Goal: Information Seeking & Learning: Learn about a topic

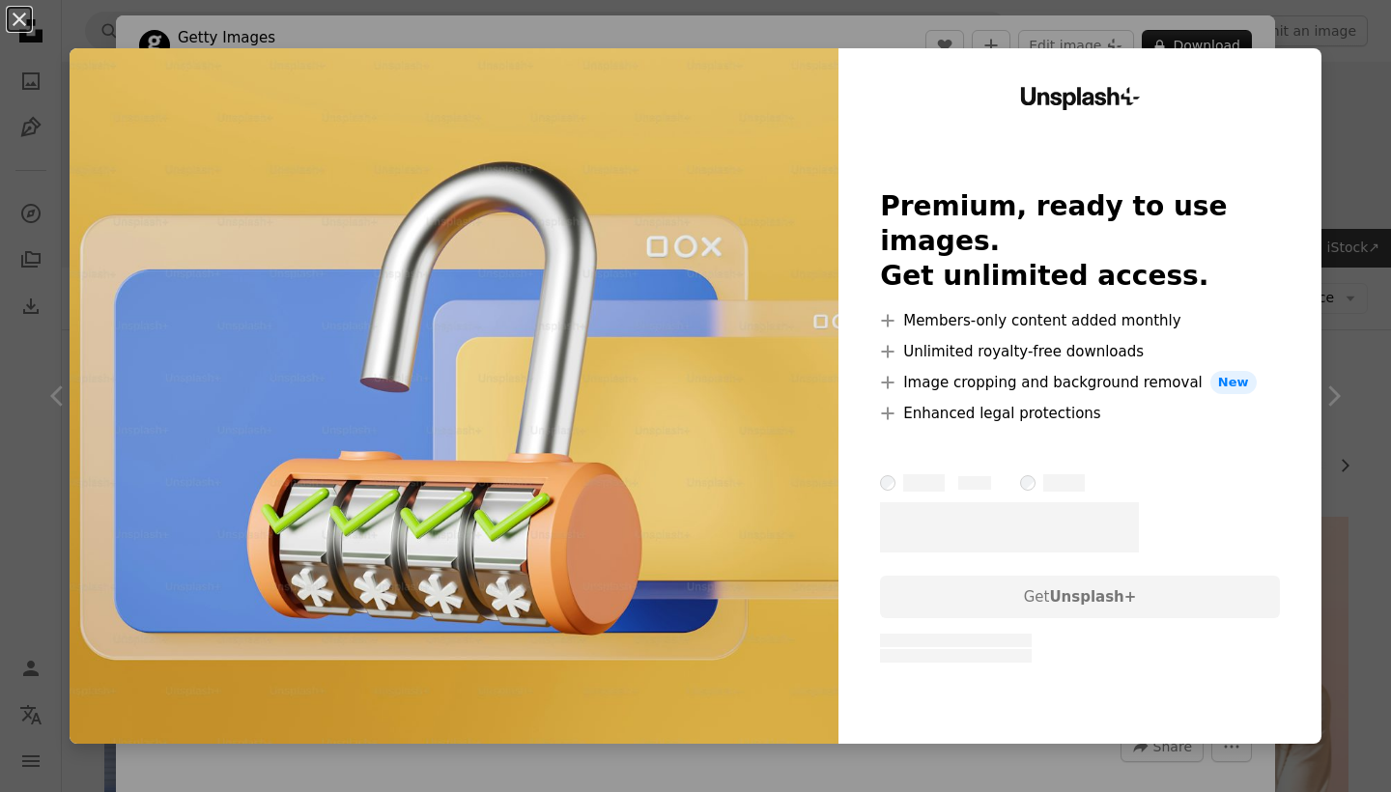
scroll to position [1404, 0]
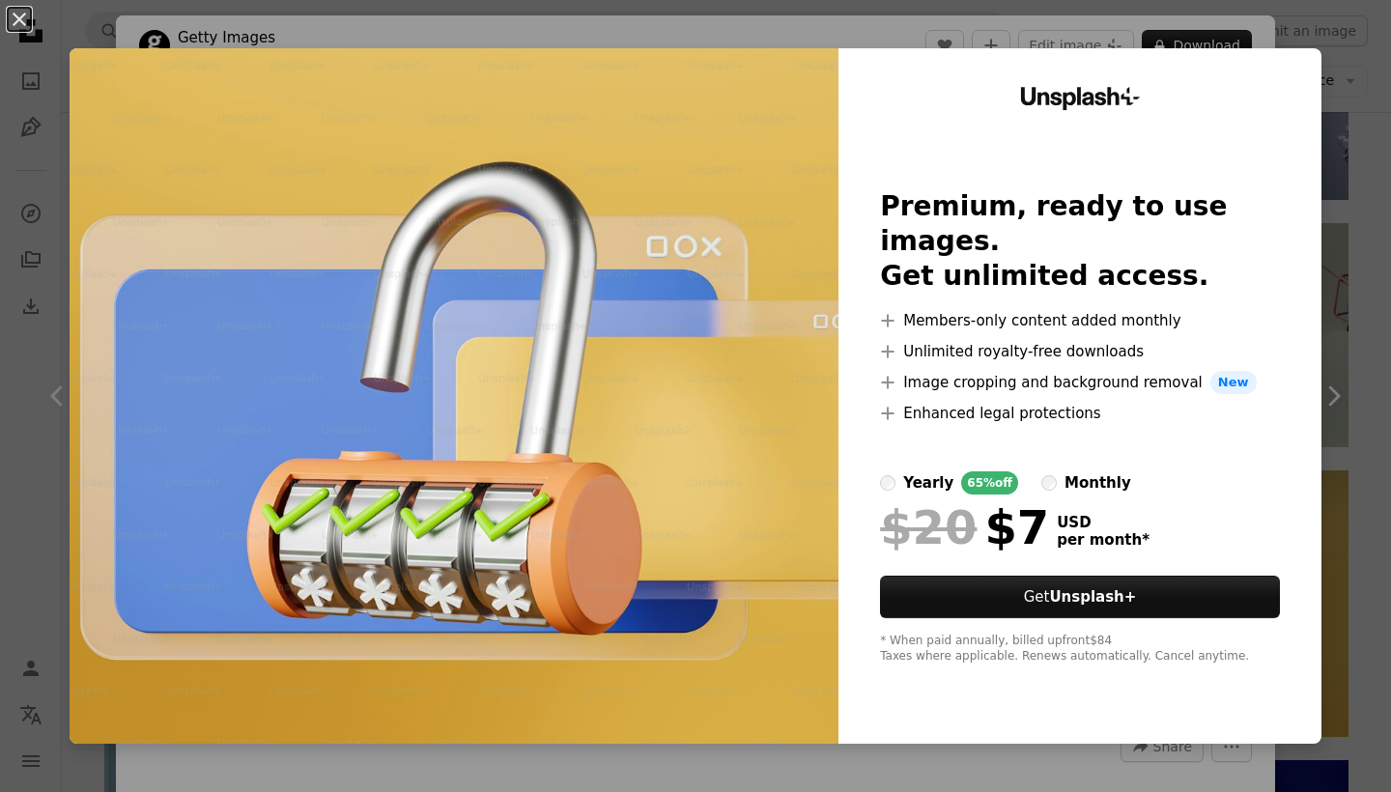
click at [1355, 240] on div "An X shape Unsplash+ Premium, ready to use images. Get unlimited access. A plus…" at bounding box center [695, 396] width 1391 height 792
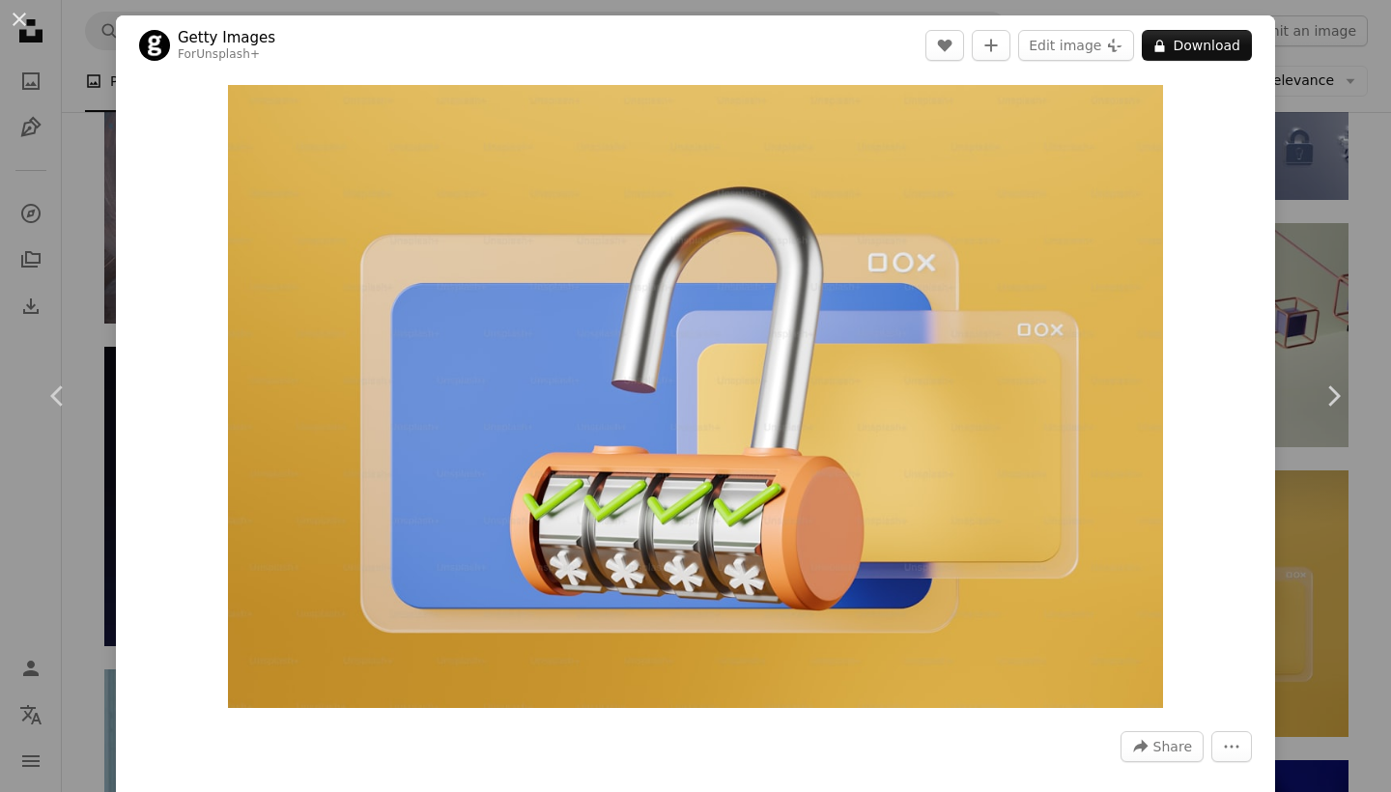
click at [62, 247] on div "An X shape Chevron left Chevron right Getty Images For Unsplash+ A heart A plus…" at bounding box center [695, 396] width 1391 height 792
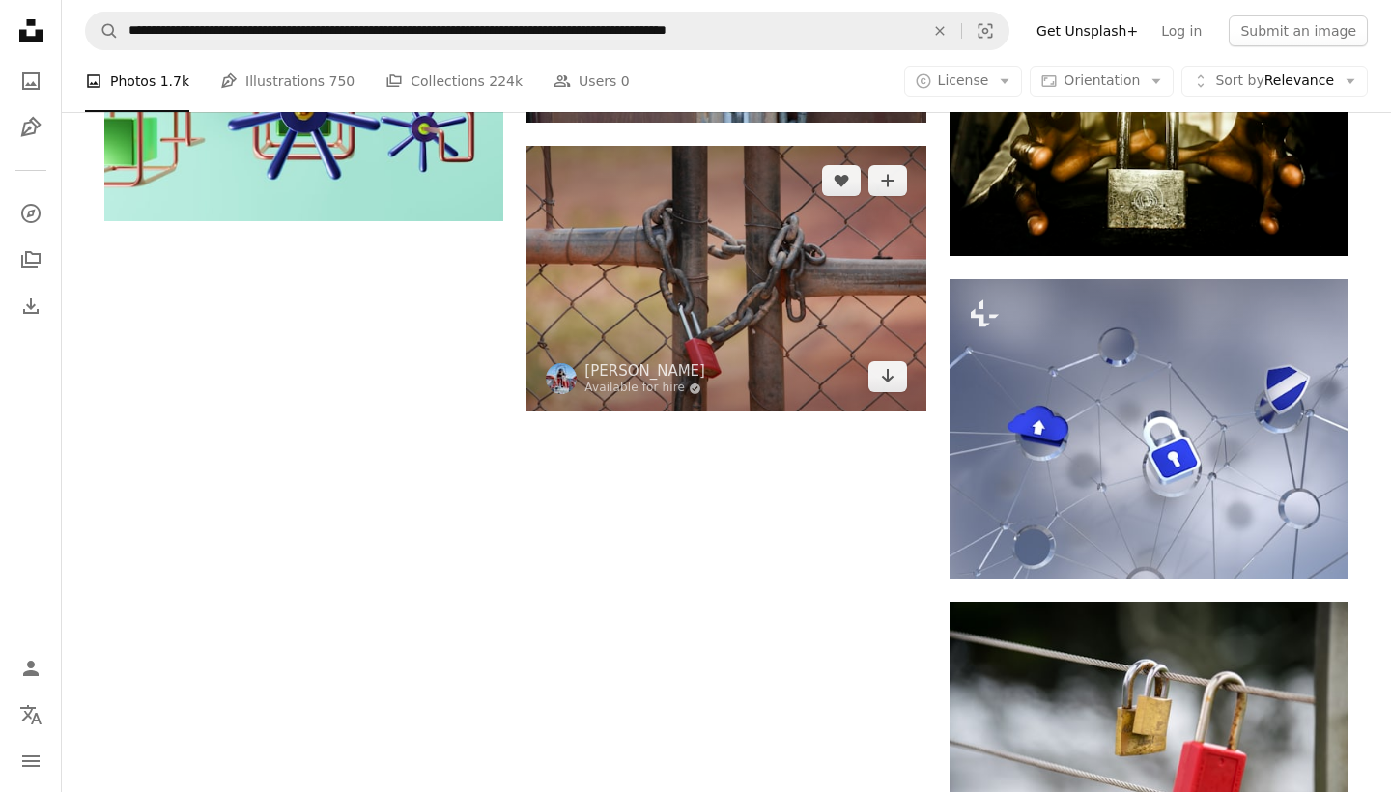
scroll to position [2398, 0]
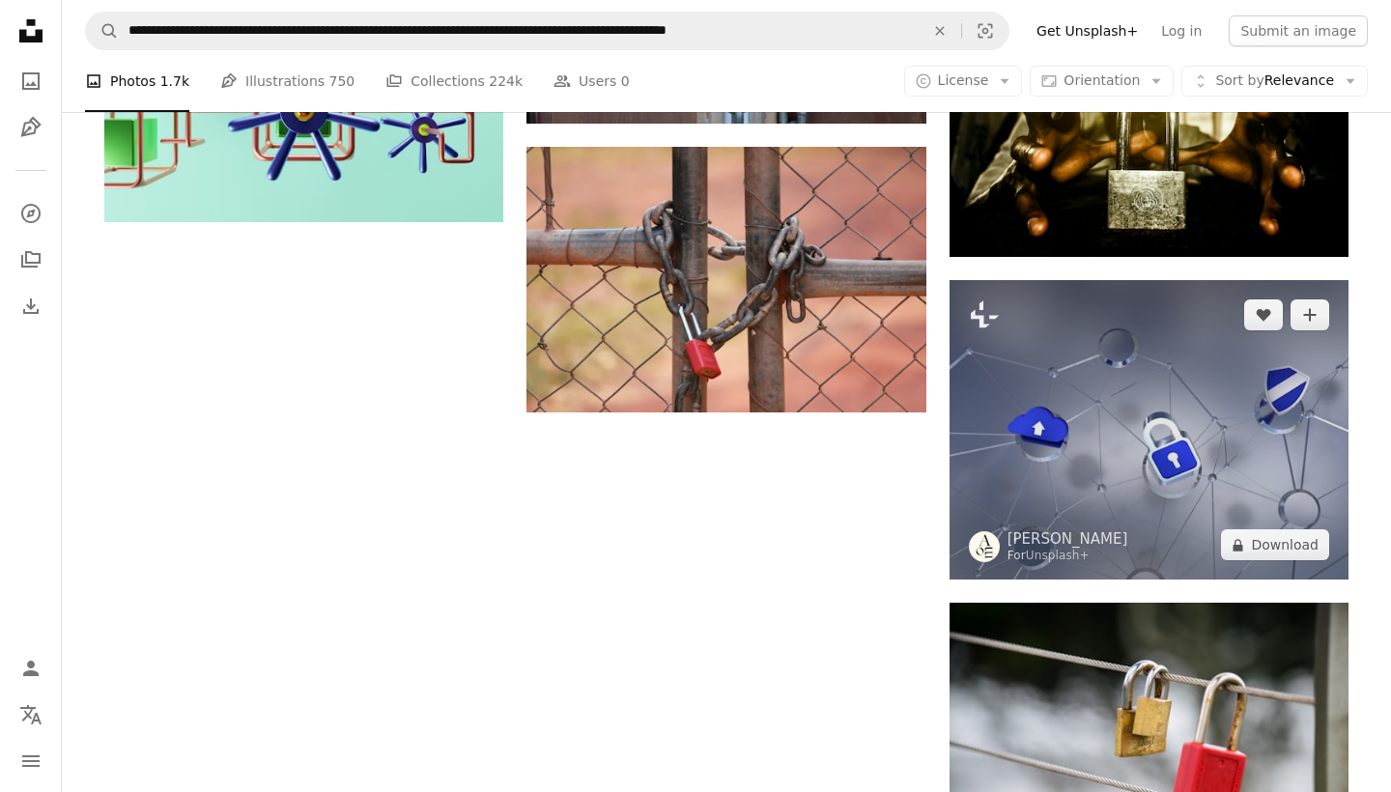
click at [1078, 360] on img at bounding box center [1148, 429] width 399 height 299
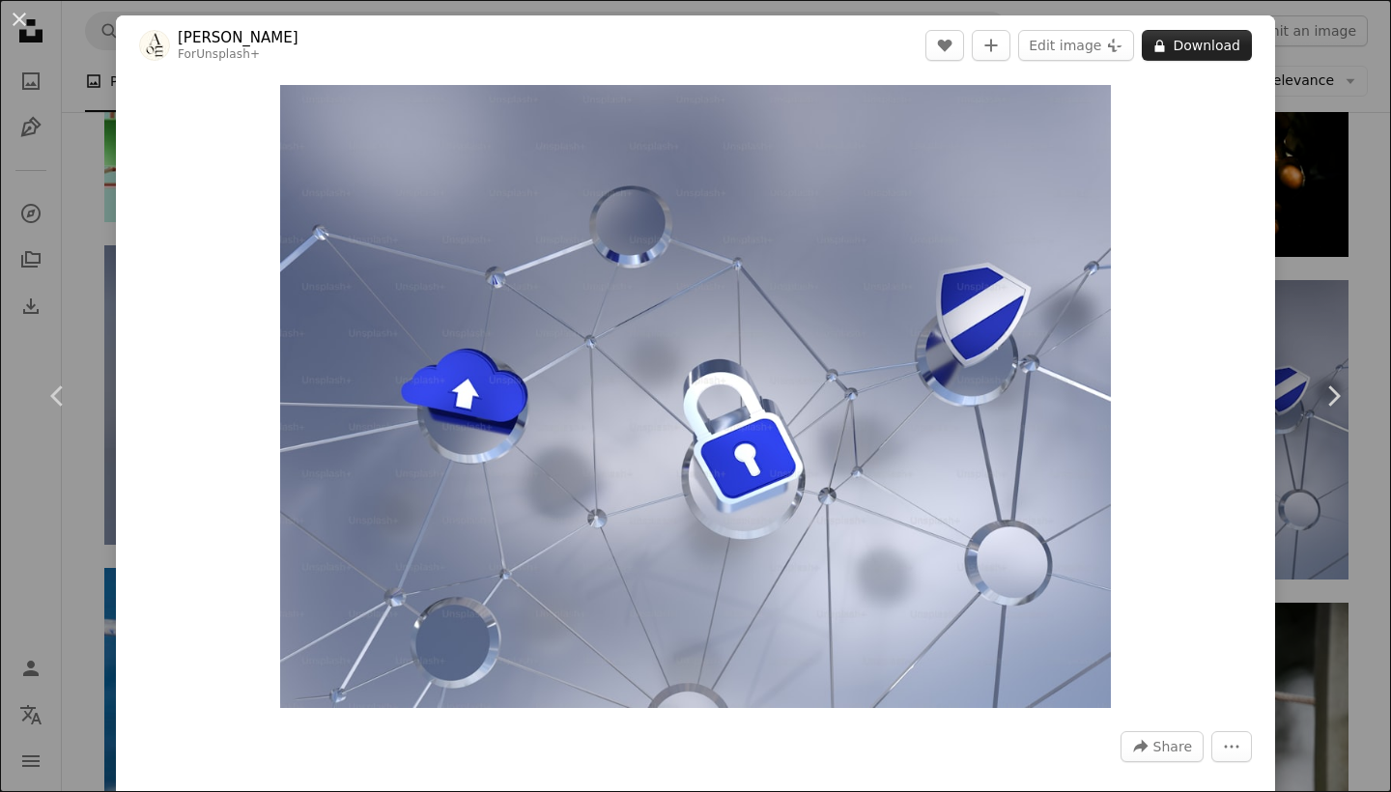
click at [1182, 53] on button "A lock Download" at bounding box center [1197, 45] width 110 height 31
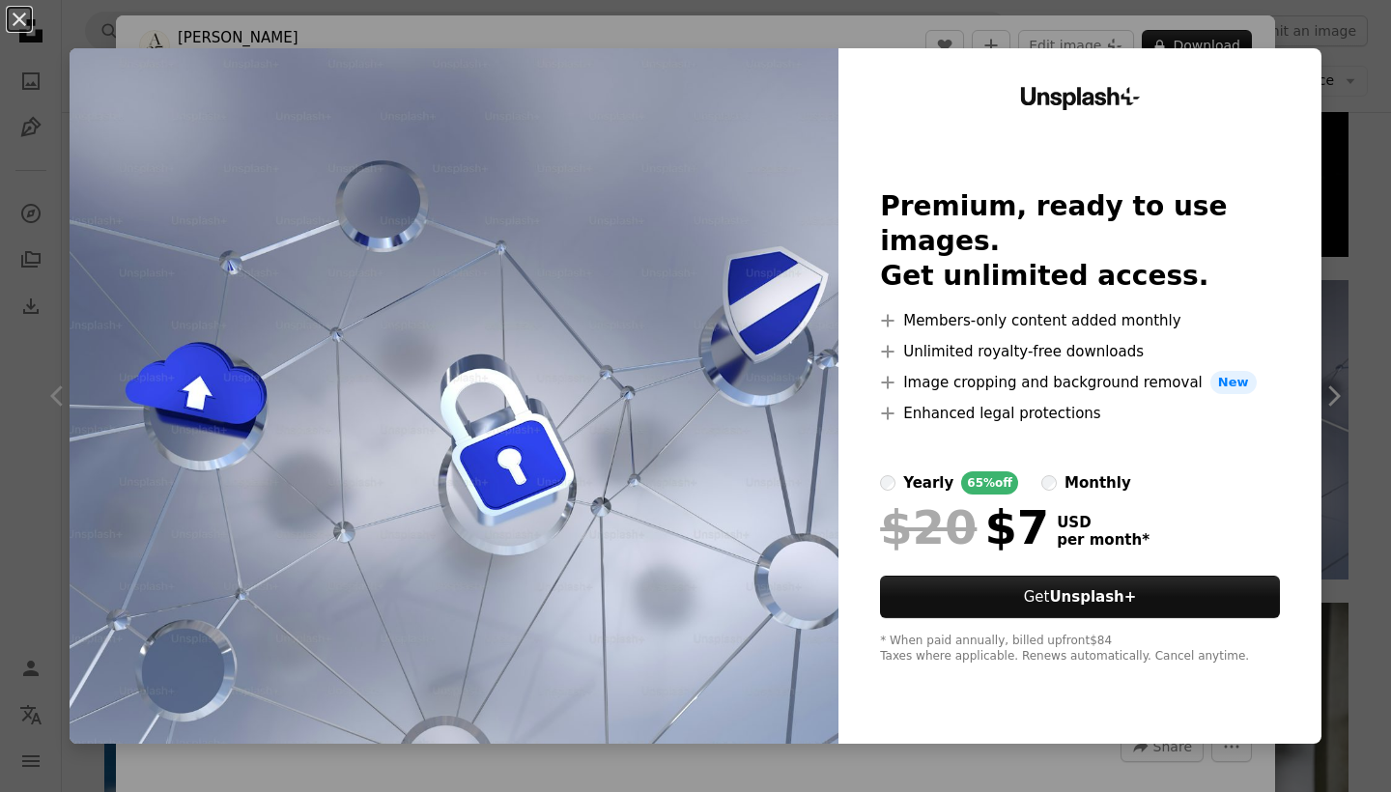
click at [1390, 137] on div "An X shape Unsplash+ Premium, ready to use images. Get unlimited access. A plus…" at bounding box center [695, 396] width 1391 height 792
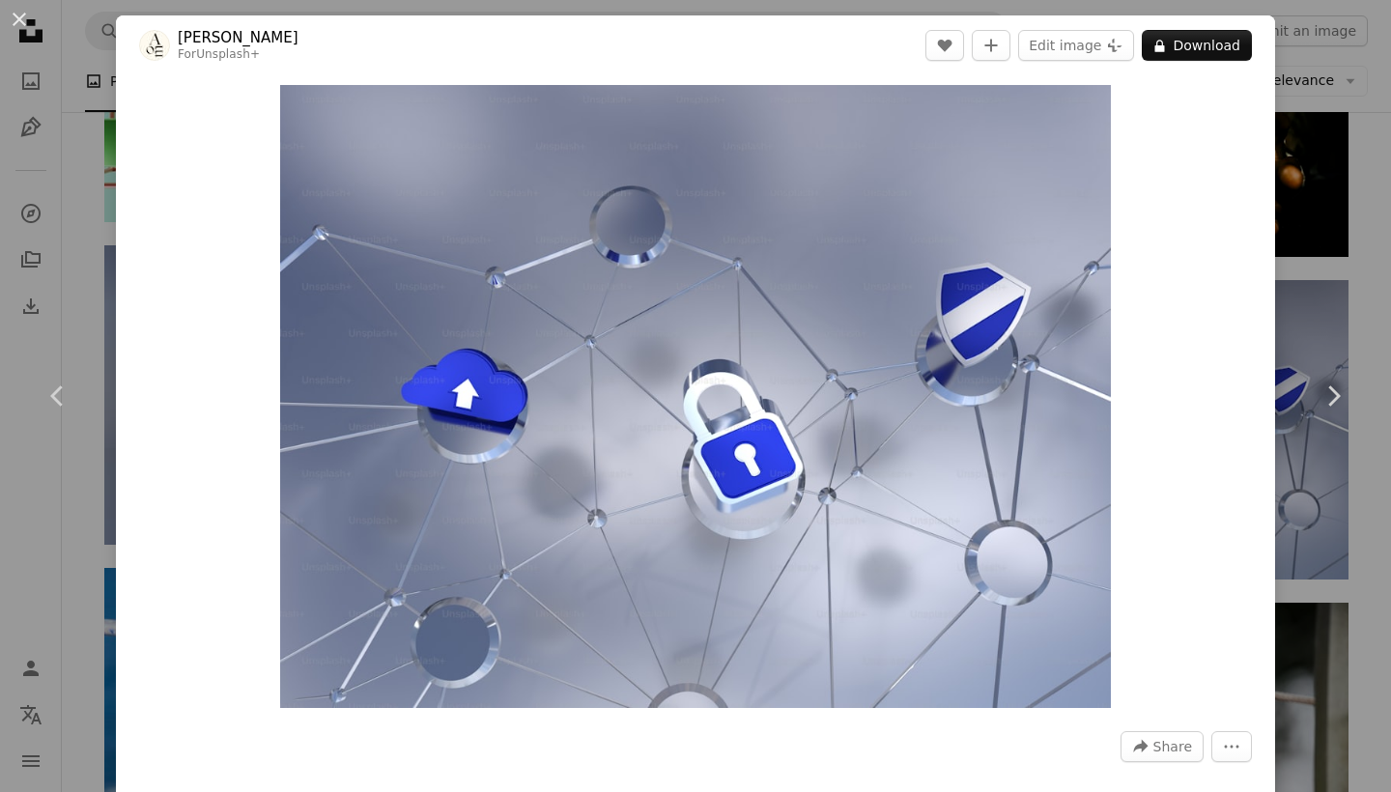
click at [1390, 134] on div "An X shape Chevron left Chevron right [PERSON_NAME] For Unsplash+ A heart A plu…" at bounding box center [695, 396] width 1391 height 792
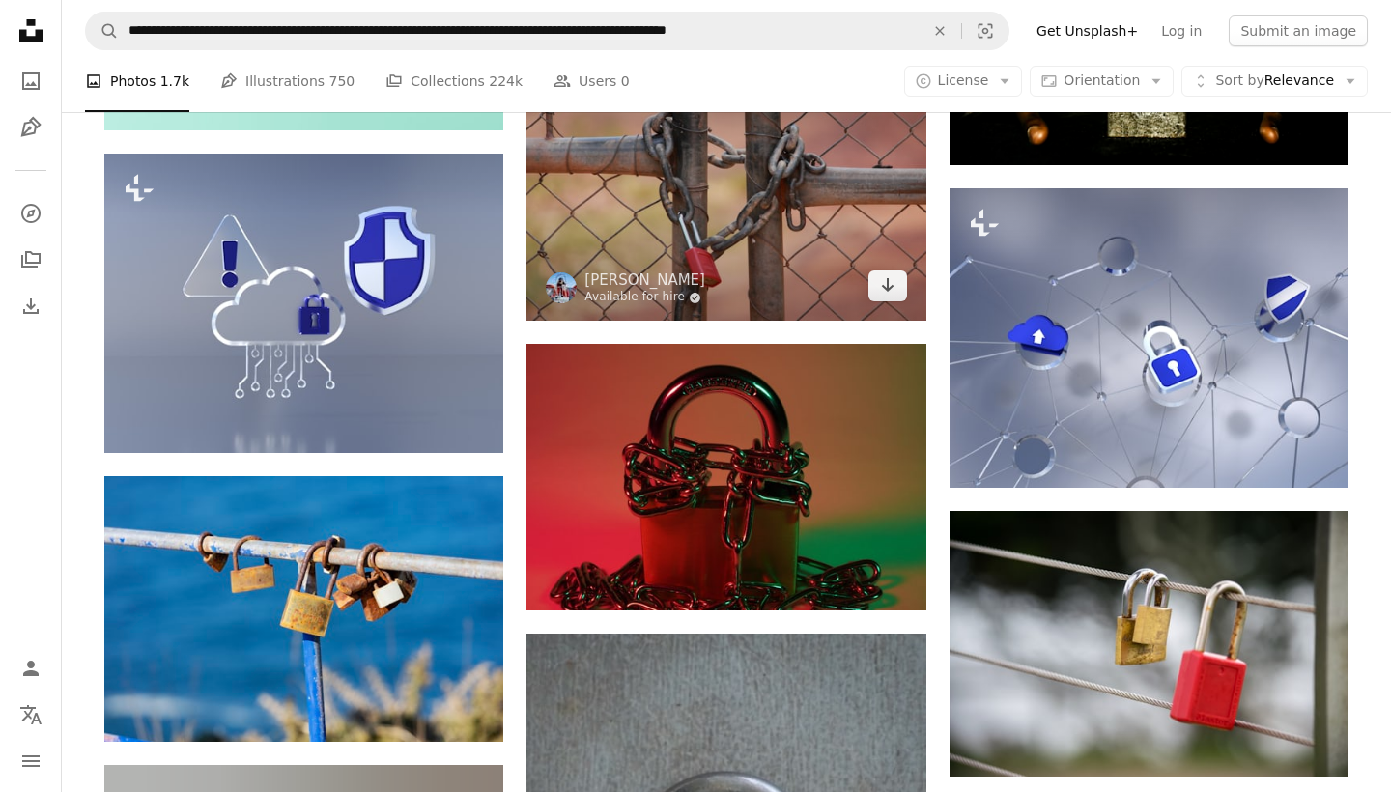
scroll to position [2493, 0]
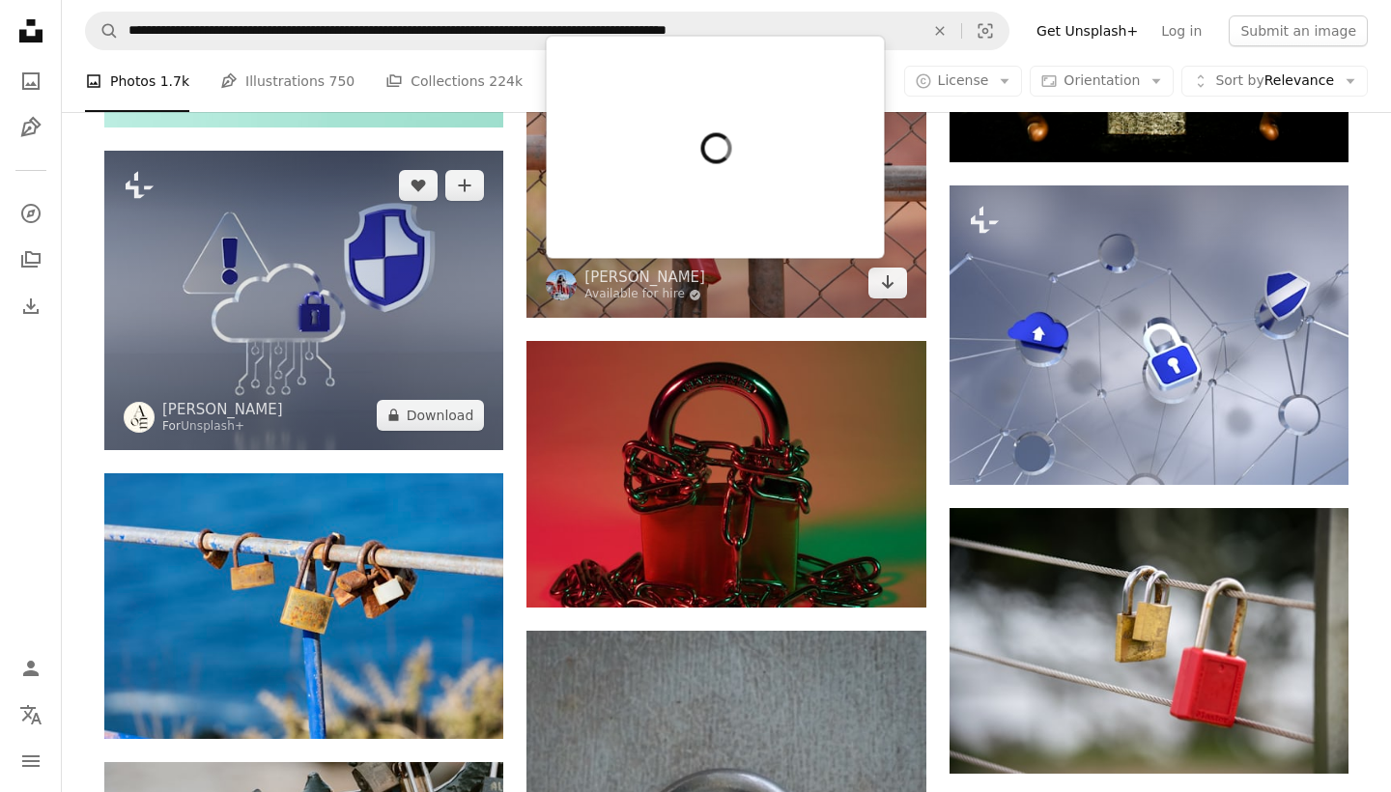
click at [329, 353] on img at bounding box center [303, 300] width 399 height 299
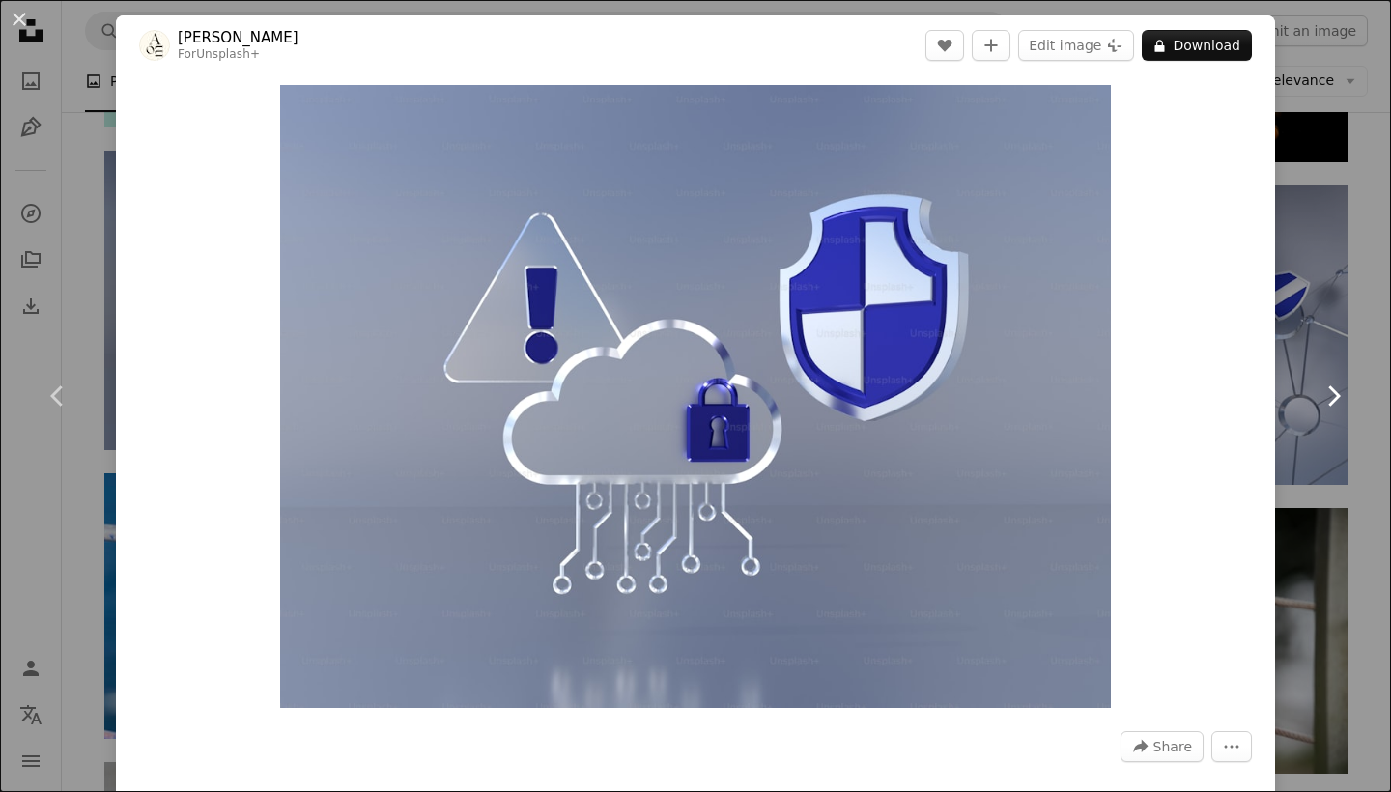
click at [1331, 427] on link "Chevron right" at bounding box center [1333, 395] width 116 height 185
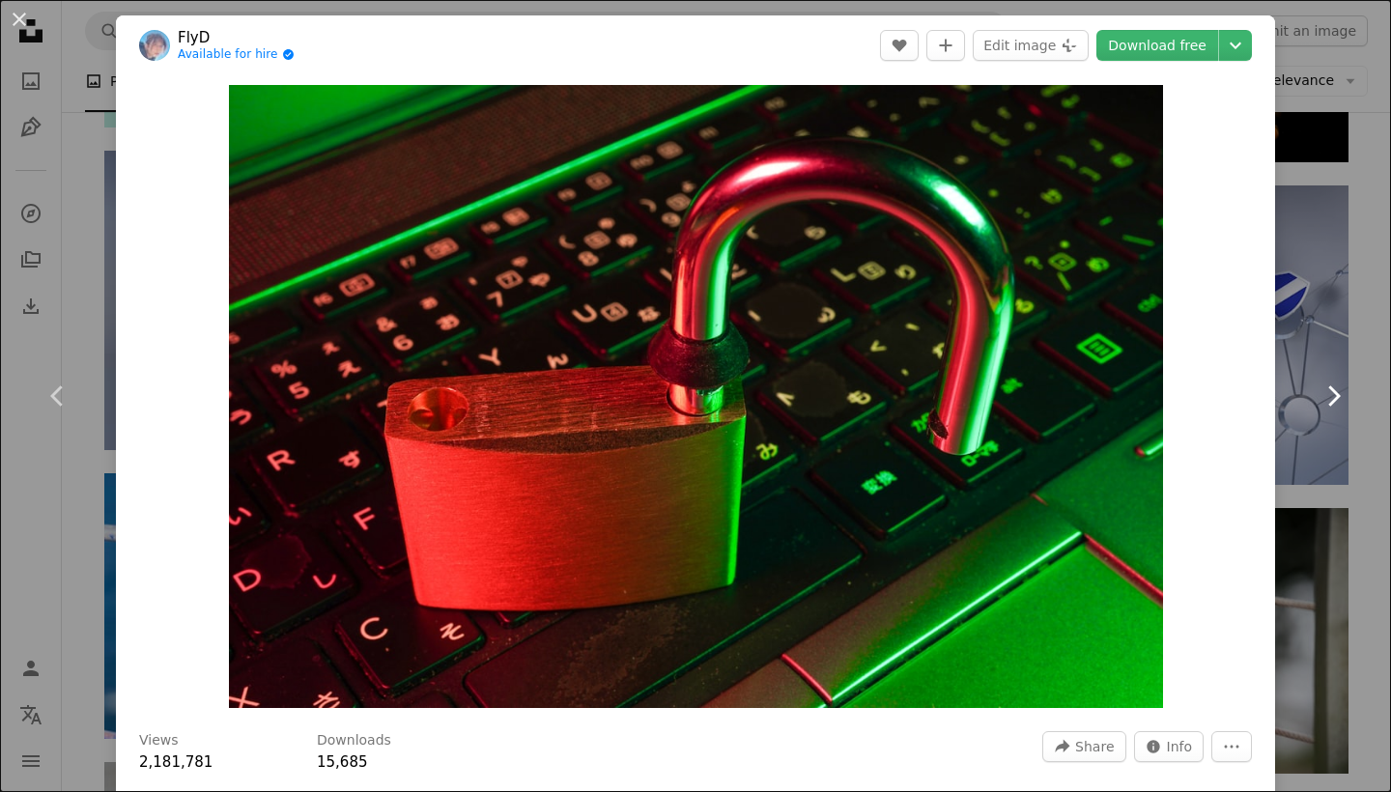
click at [1331, 424] on link "Chevron right" at bounding box center [1333, 395] width 116 height 185
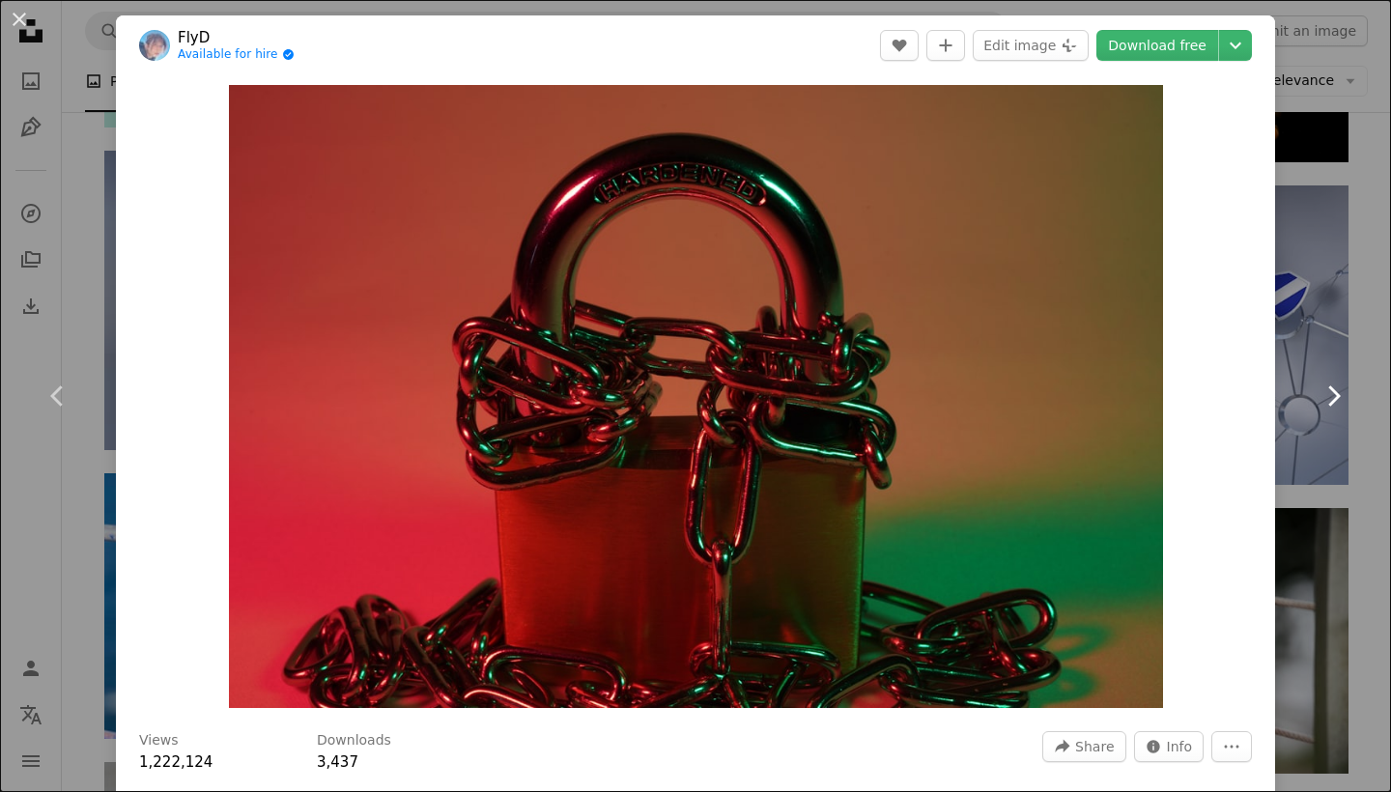
click at [1332, 426] on link "Chevron right" at bounding box center [1333, 395] width 116 height 185
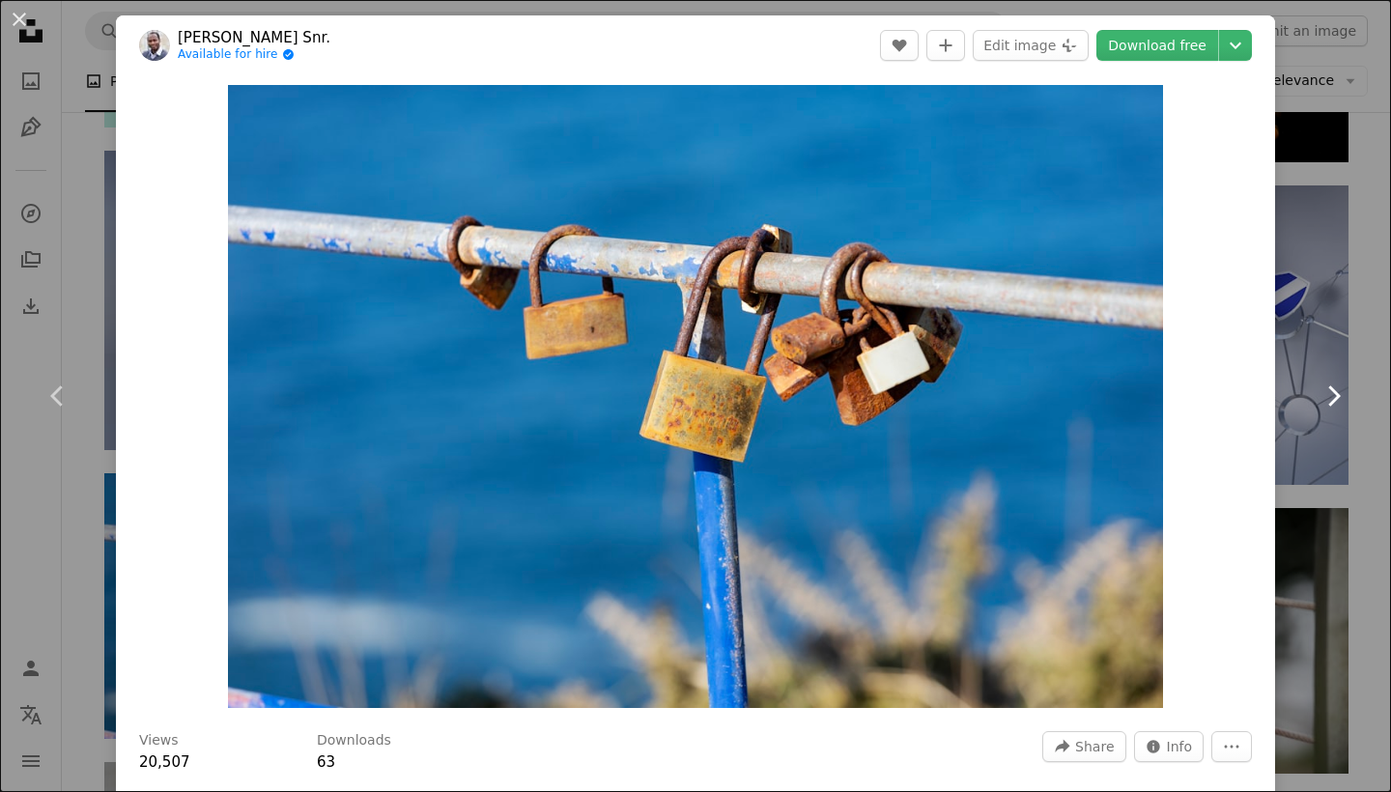
click at [1333, 429] on link "Chevron right" at bounding box center [1333, 395] width 116 height 185
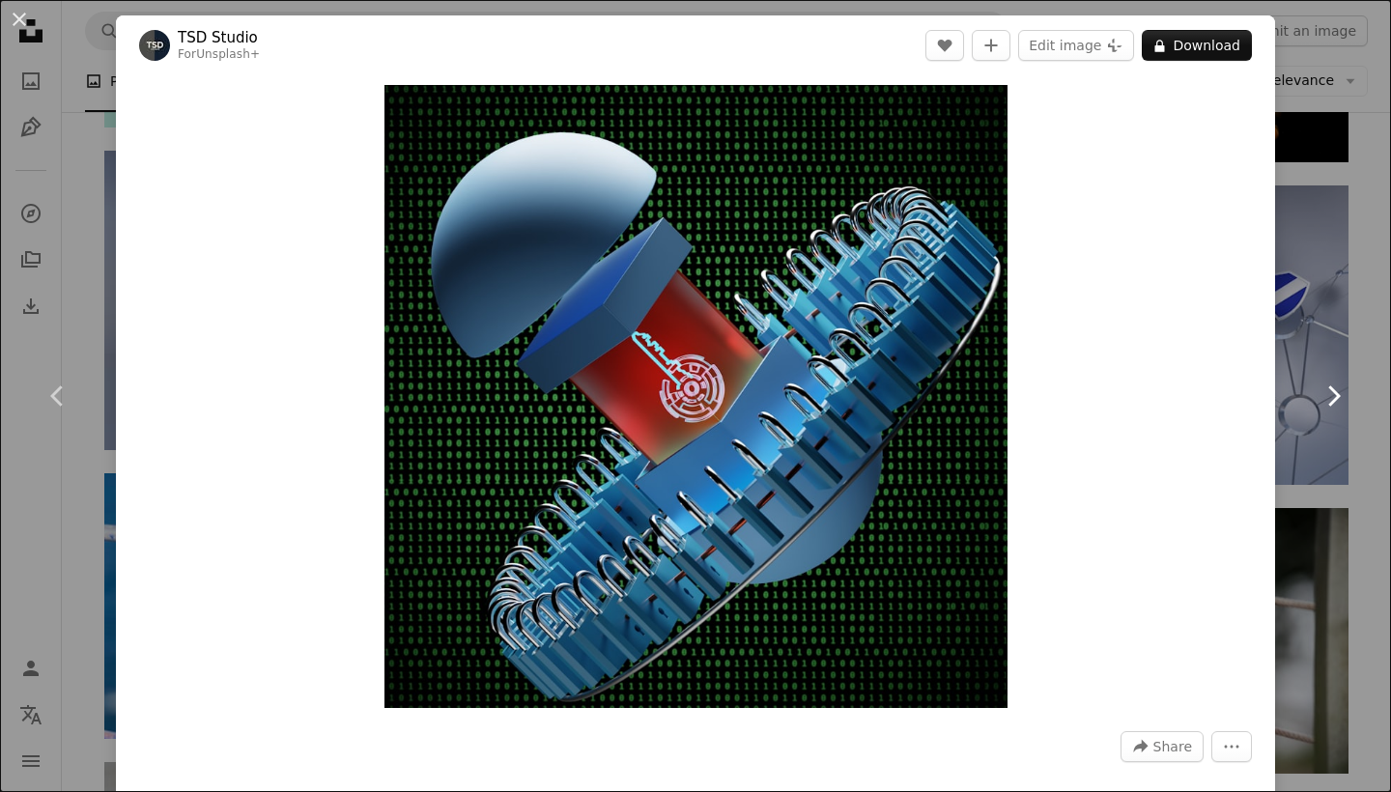
click at [1333, 429] on link "Chevron right" at bounding box center [1333, 395] width 116 height 185
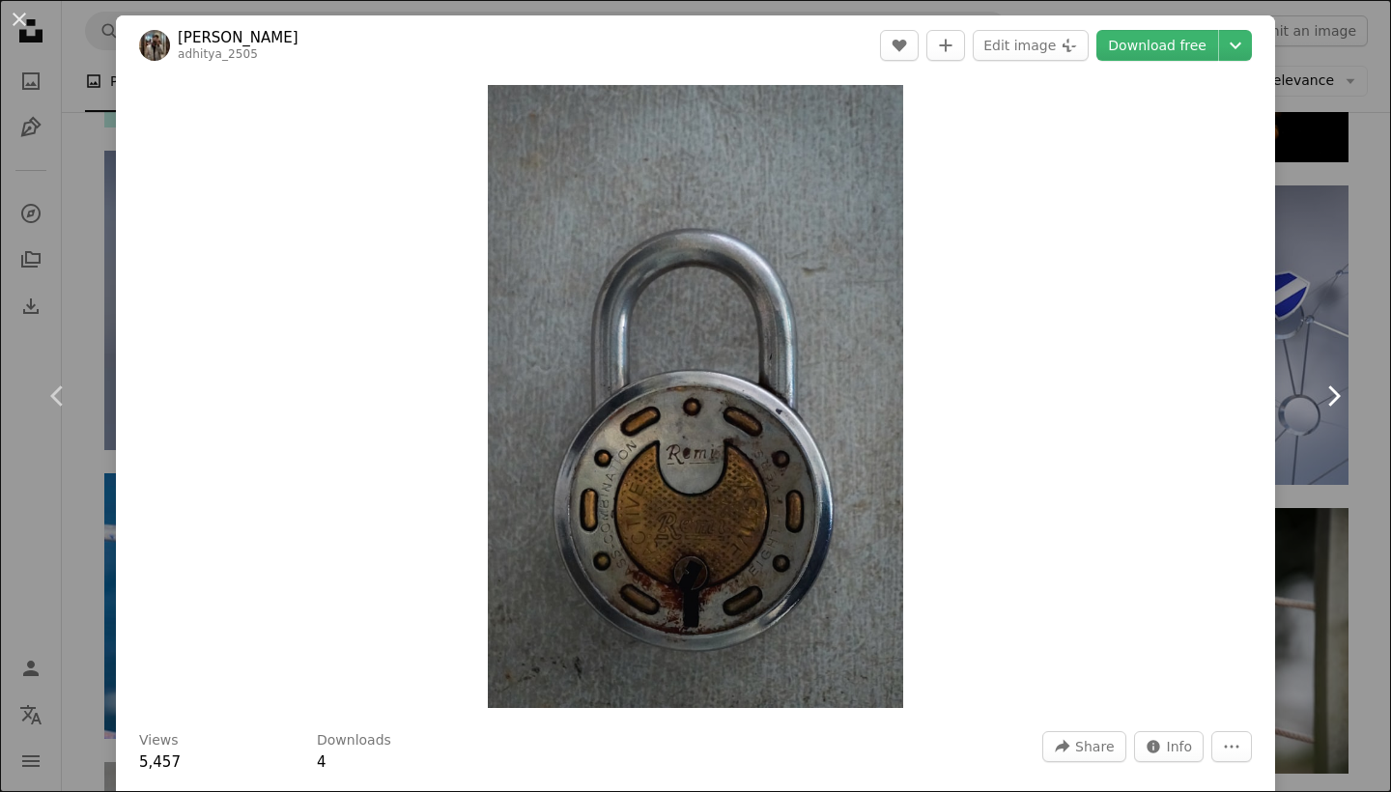
click at [1333, 430] on link "Chevron right" at bounding box center [1333, 395] width 116 height 185
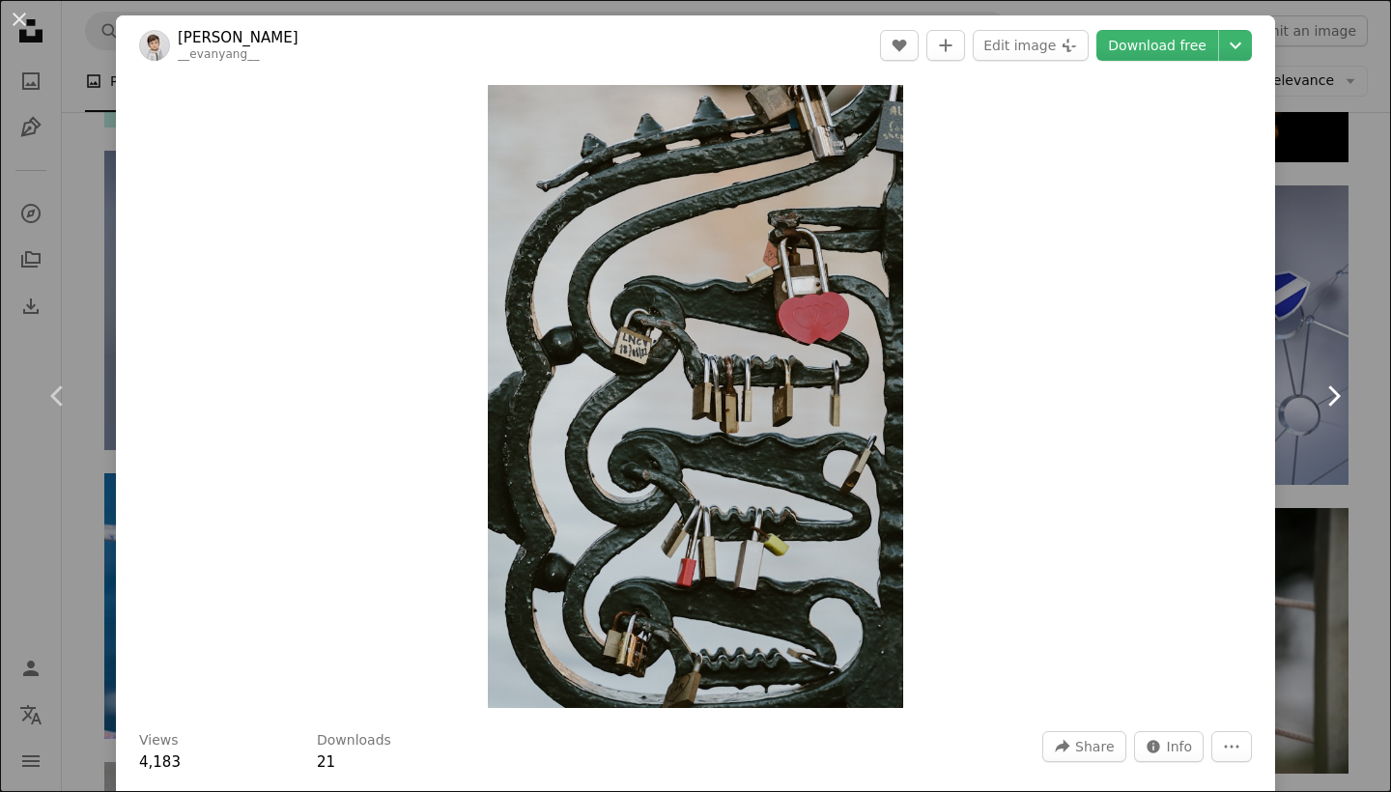
click at [1333, 431] on link "Chevron right" at bounding box center [1333, 395] width 116 height 185
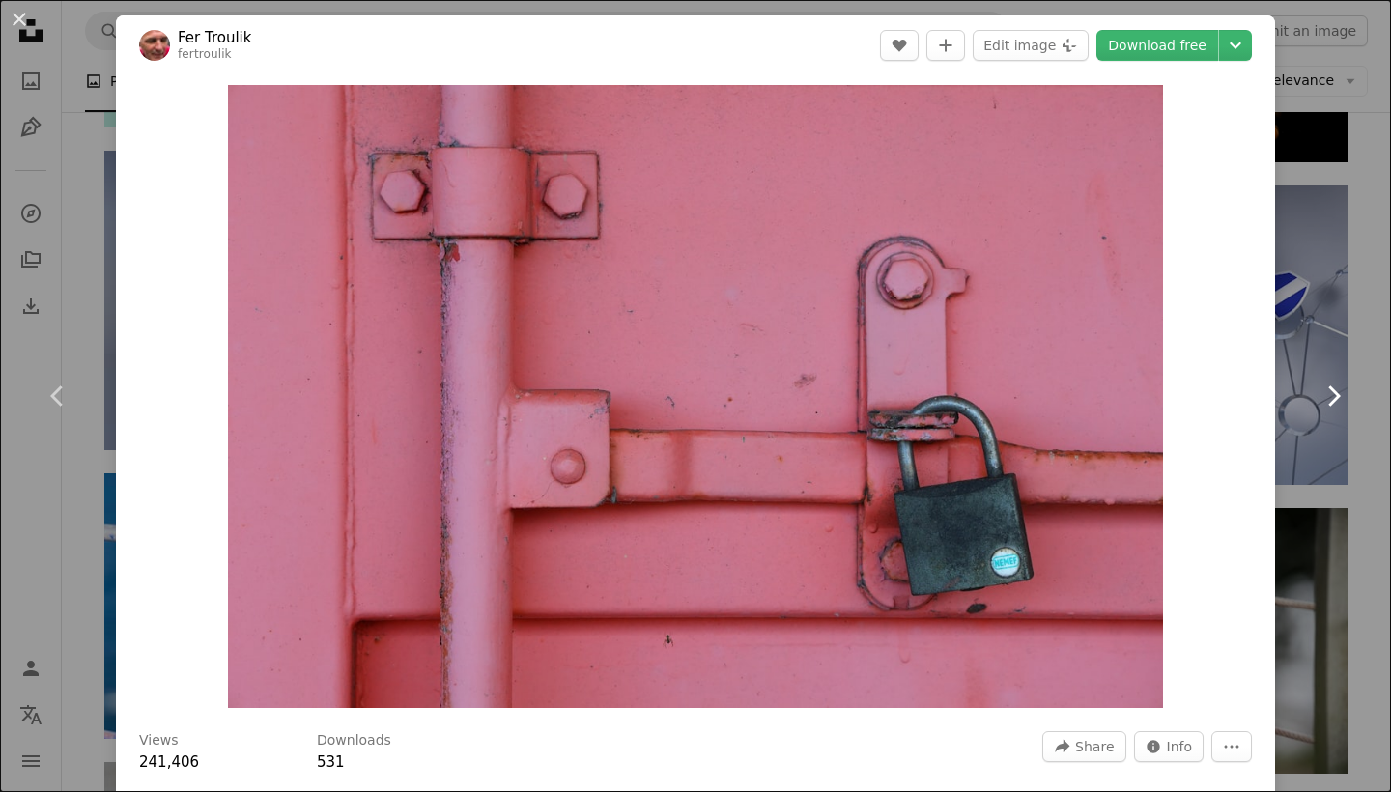
click at [1333, 431] on link "Chevron right" at bounding box center [1333, 395] width 116 height 185
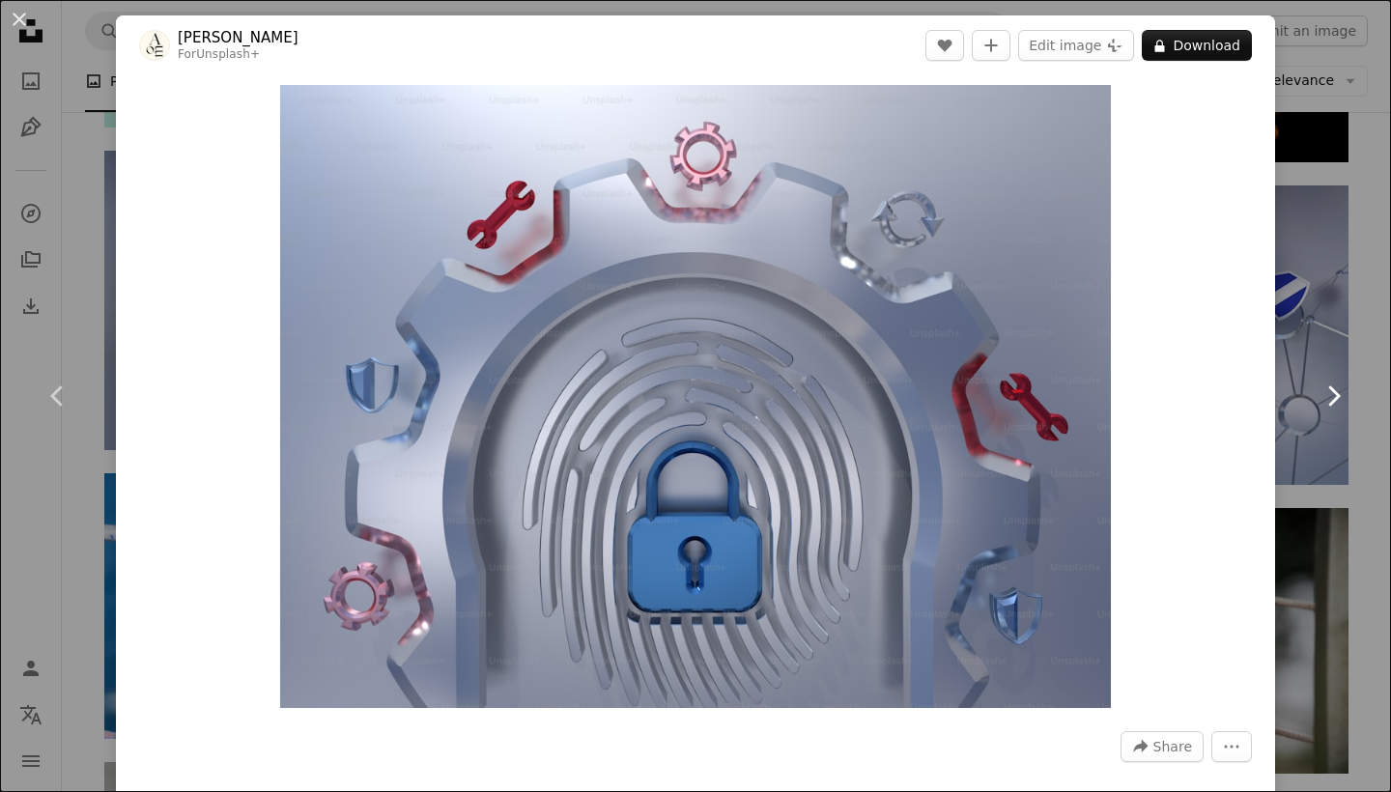
click at [1331, 363] on link "Chevron right" at bounding box center [1333, 395] width 116 height 185
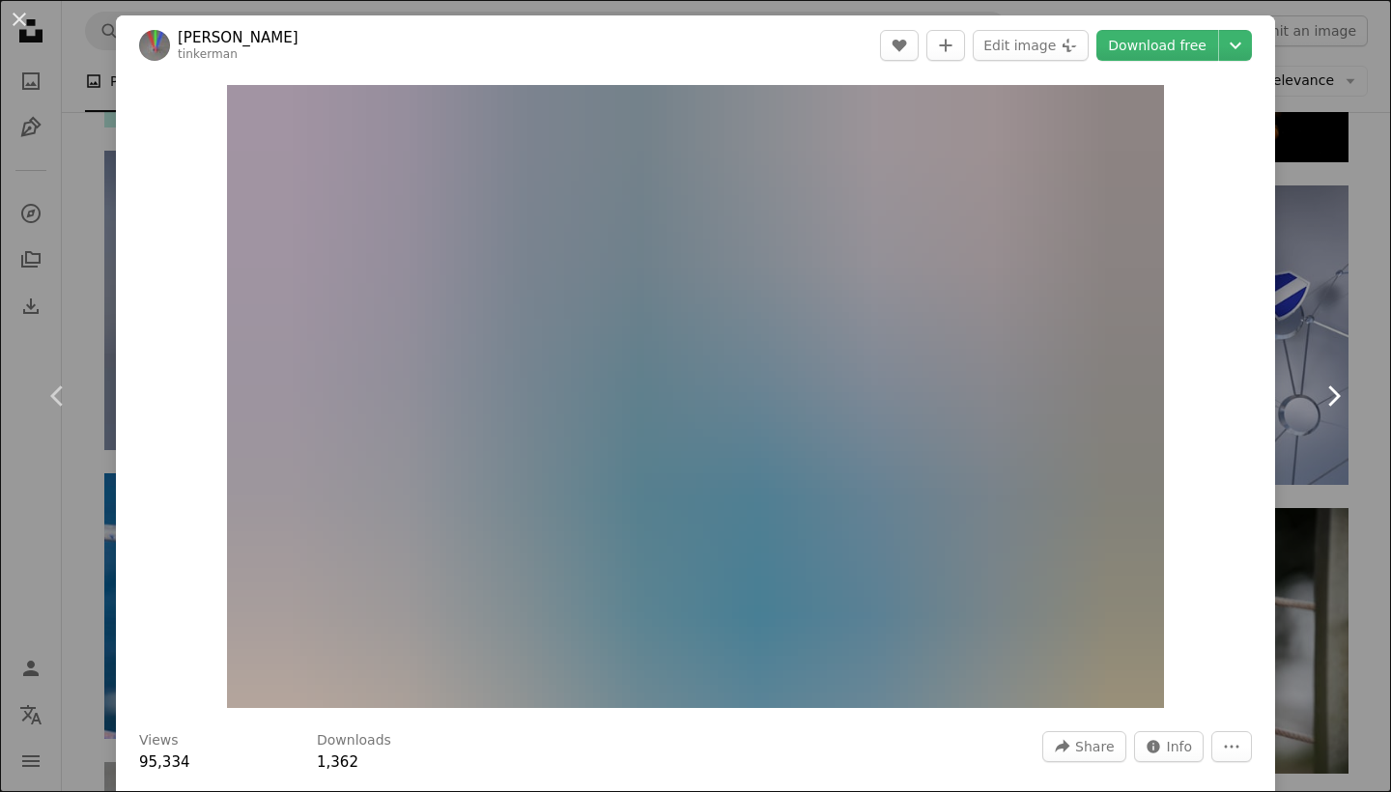
click at [1343, 422] on link "Chevron right" at bounding box center [1333, 395] width 116 height 185
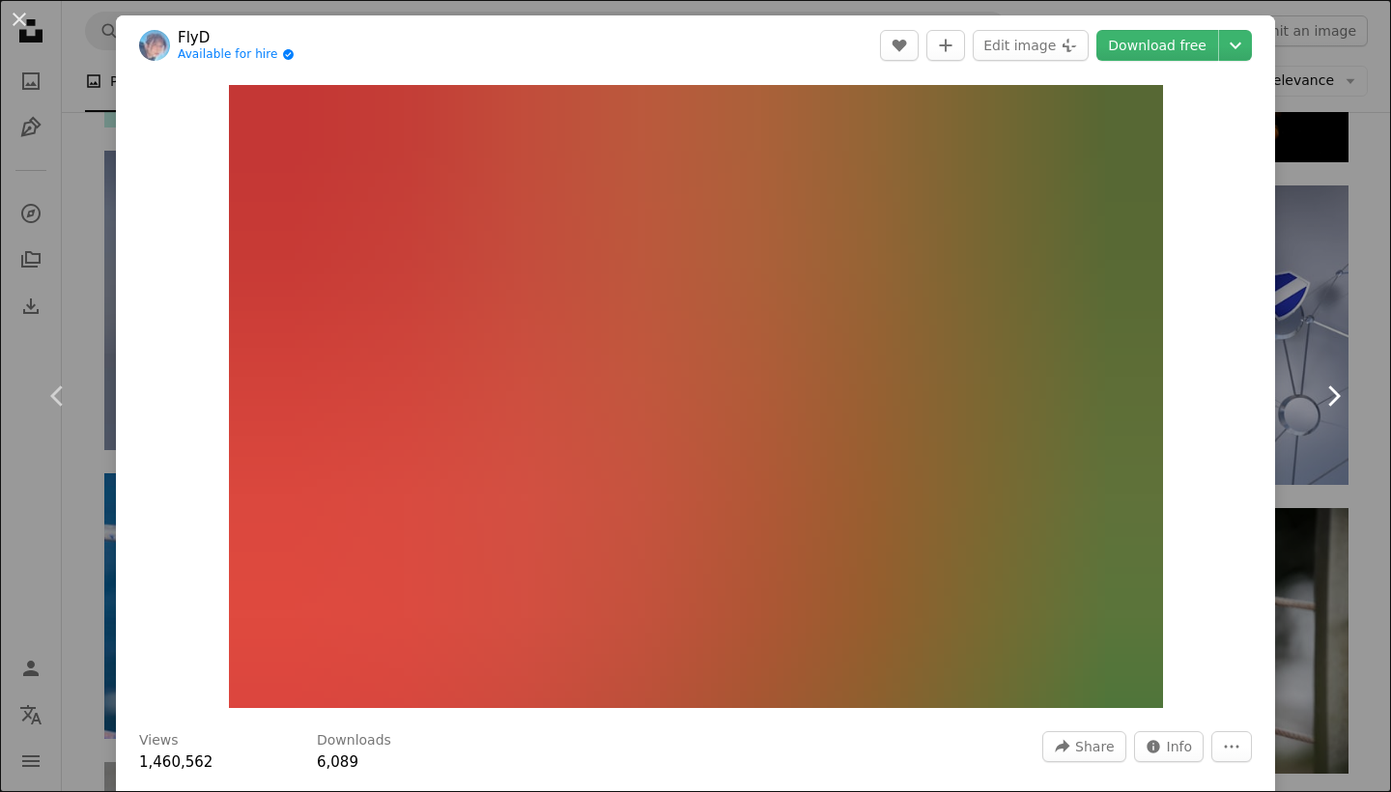
click at [1343, 422] on link "Chevron right" at bounding box center [1333, 395] width 116 height 185
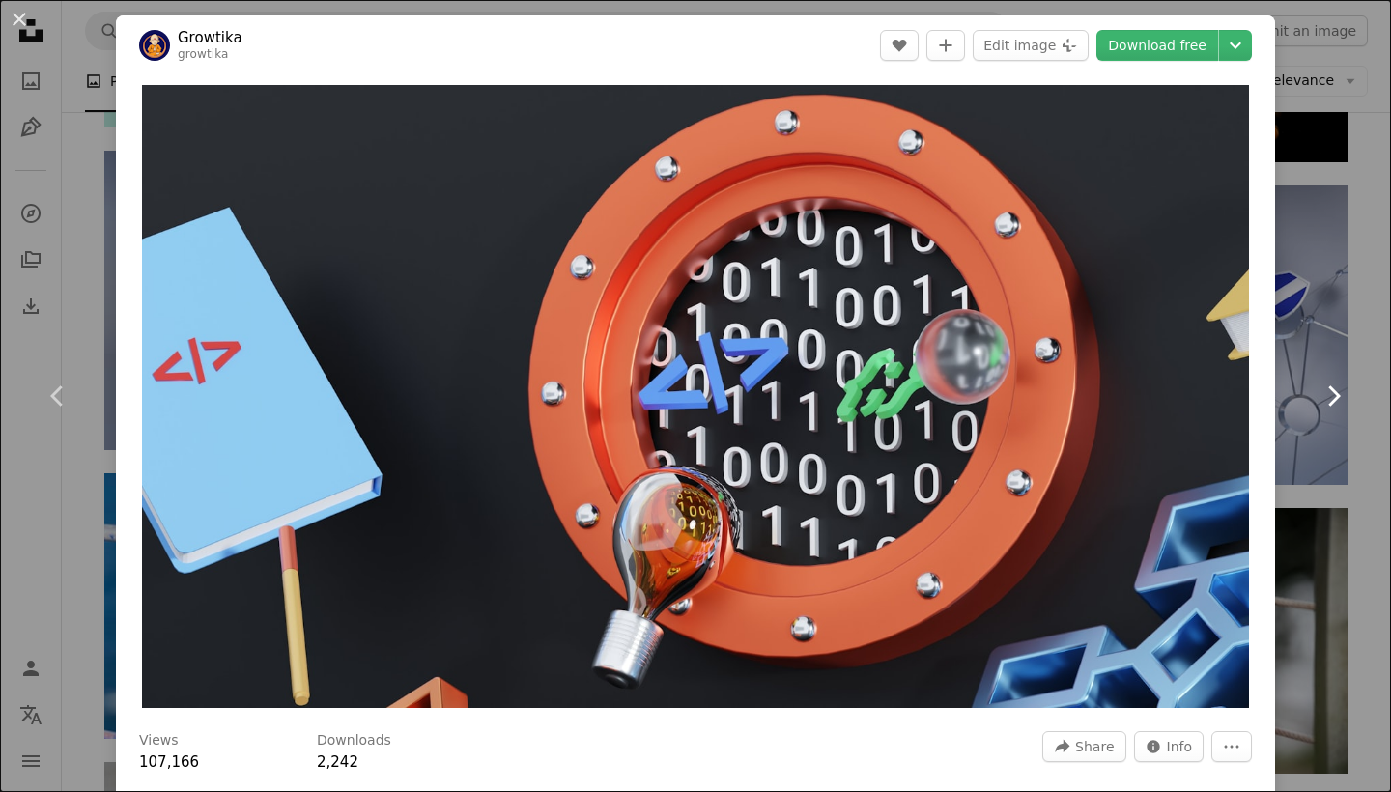
click at [1343, 422] on link "Chevron right" at bounding box center [1333, 395] width 116 height 185
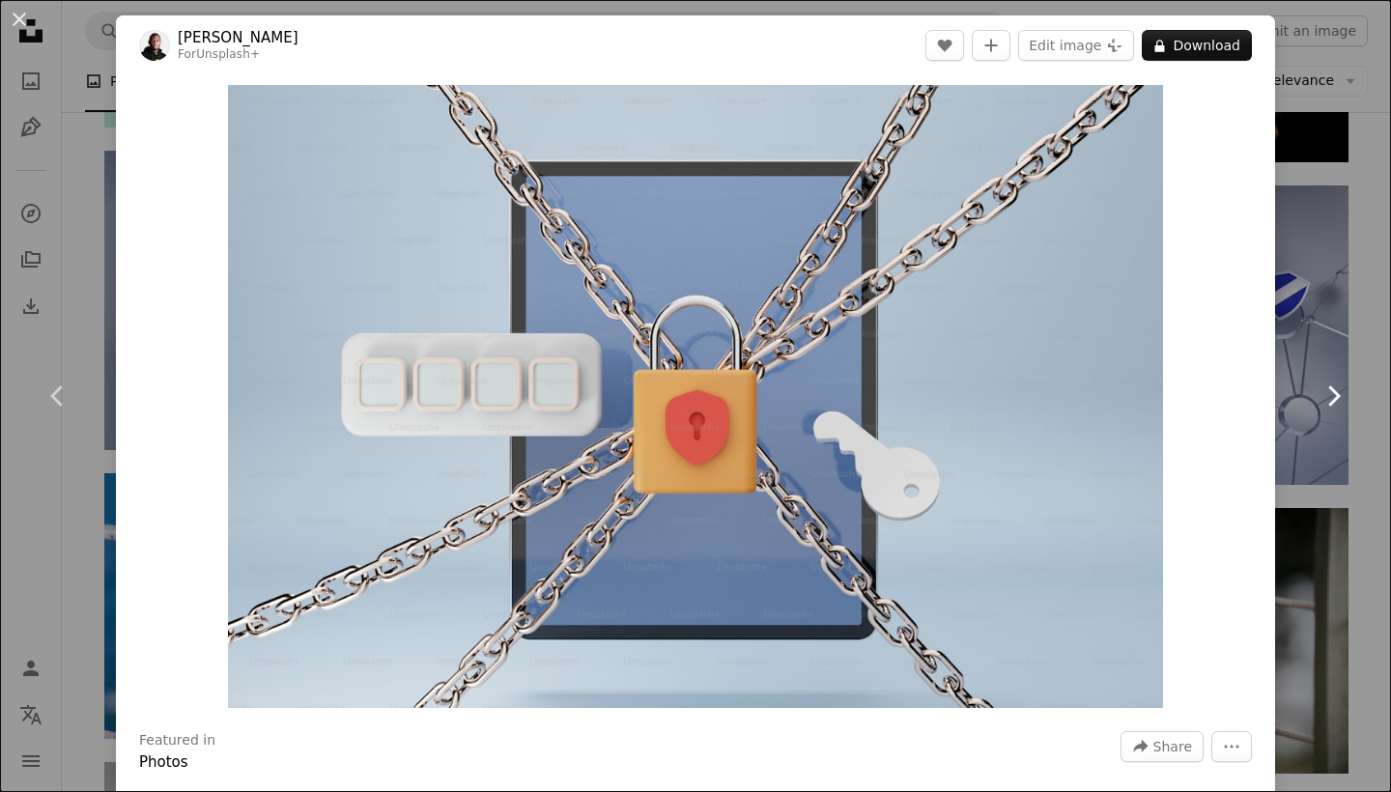
click at [1343, 423] on link "Chevron right" at bounding box center [1333, 395] width 116 height 185
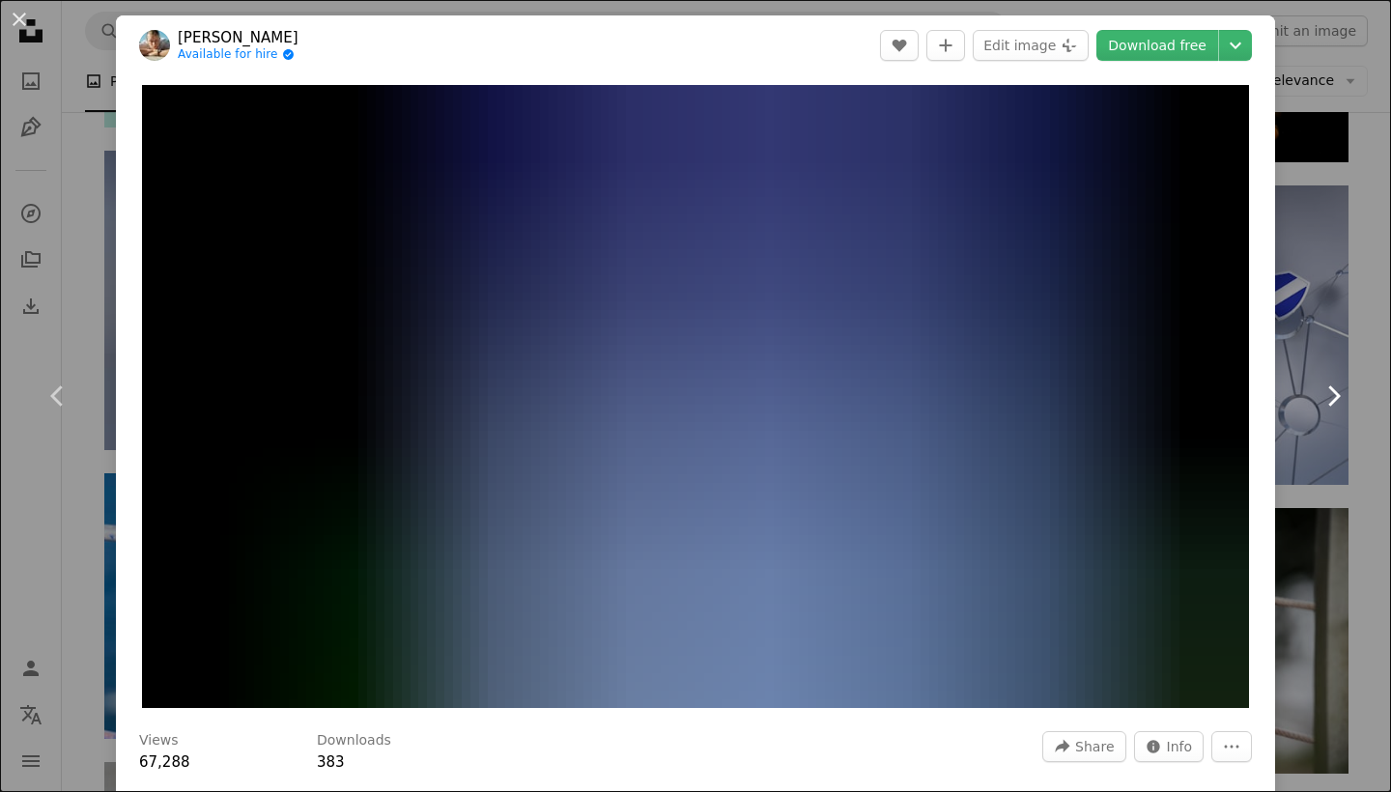
click at [1343, 422] on link "Chevron right" at bounding box center [1333, 395] width 116 height 185
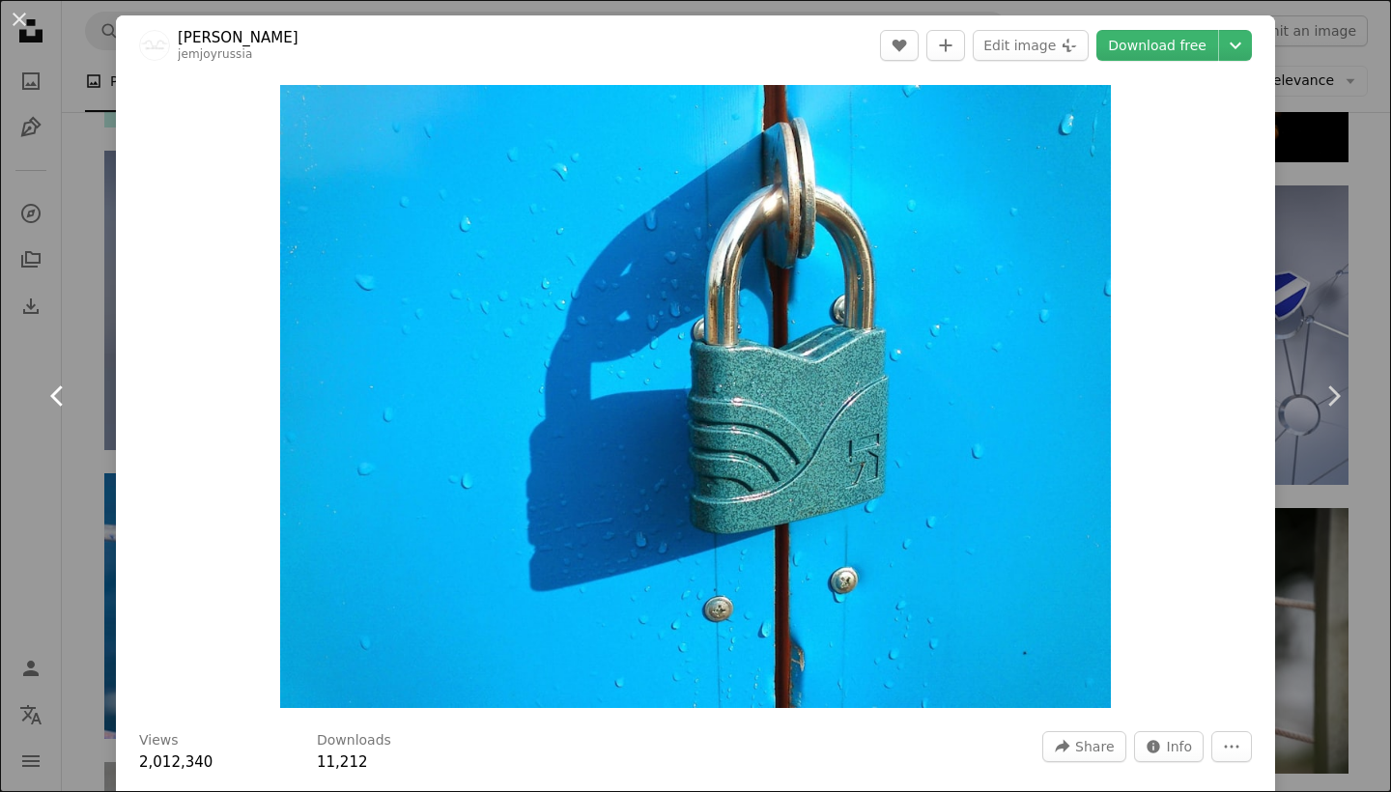
click at [50, 429] on link "Chevron left" at bounding box center [58, 395] width 116 height 185
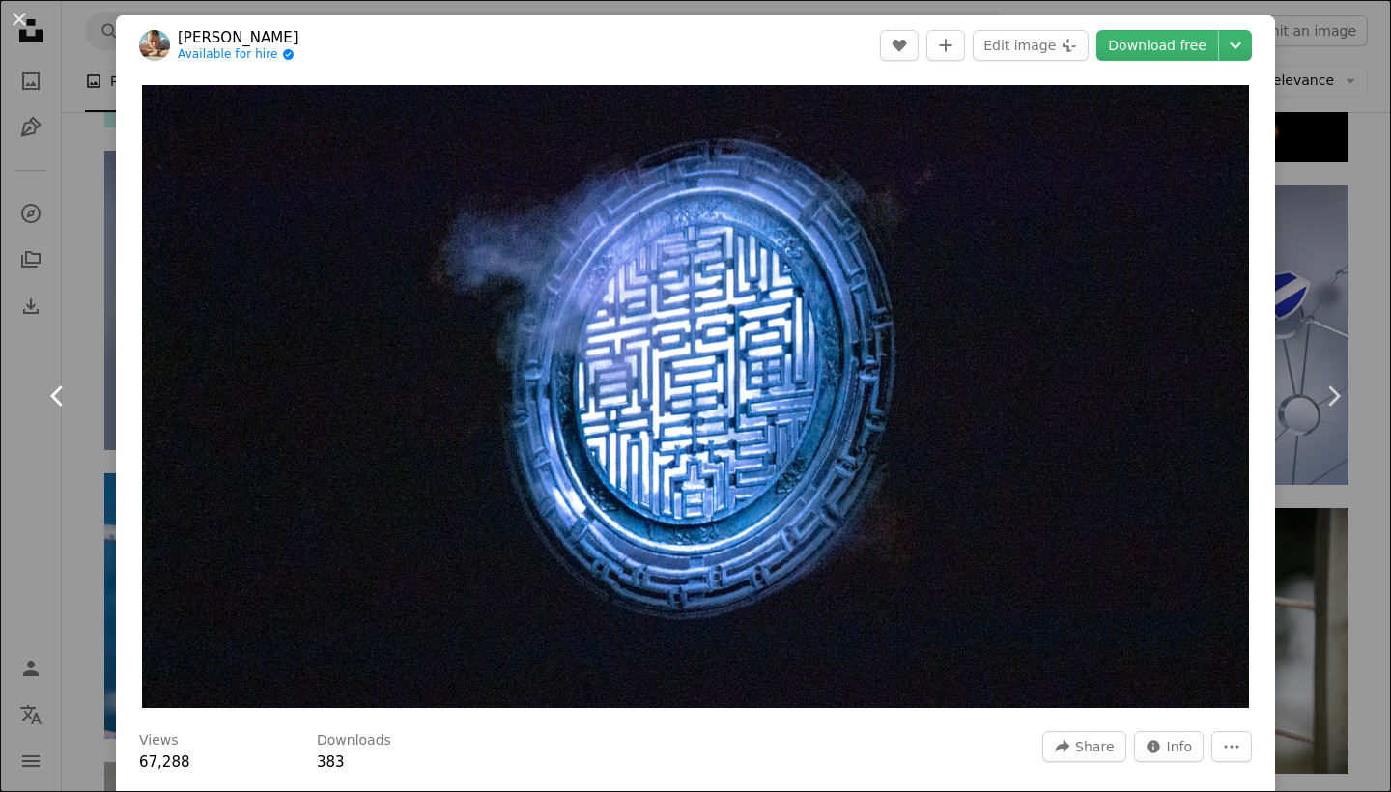
click at [50, 429] on link "Chevron left" at bounding box center [58, 395] width 116 height 185
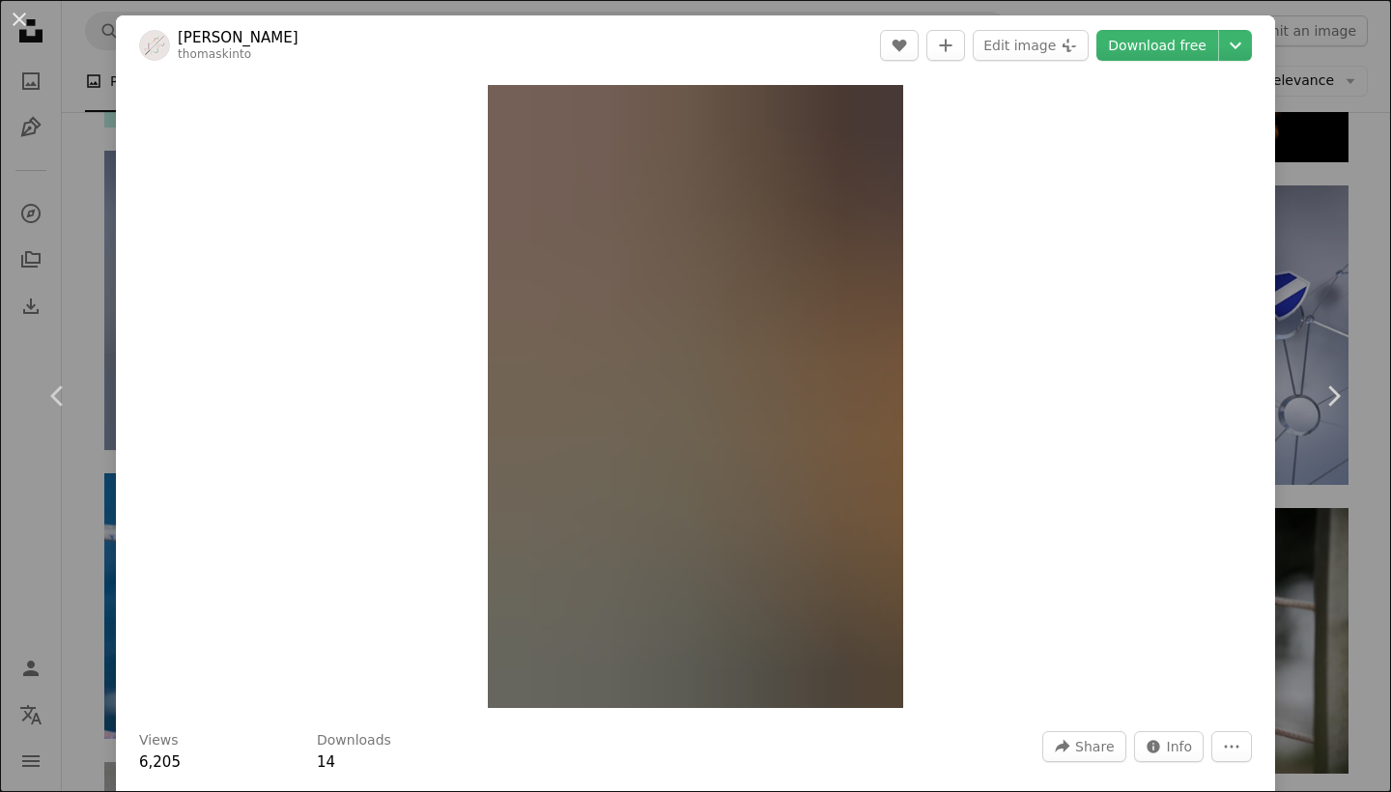
click at [1339, 129] on div "An X shape Chevron left Chevron right [PERSON_NAME] thomaskinto A heart A plus …" at bounding box center [695, 396] width 1391 height 792
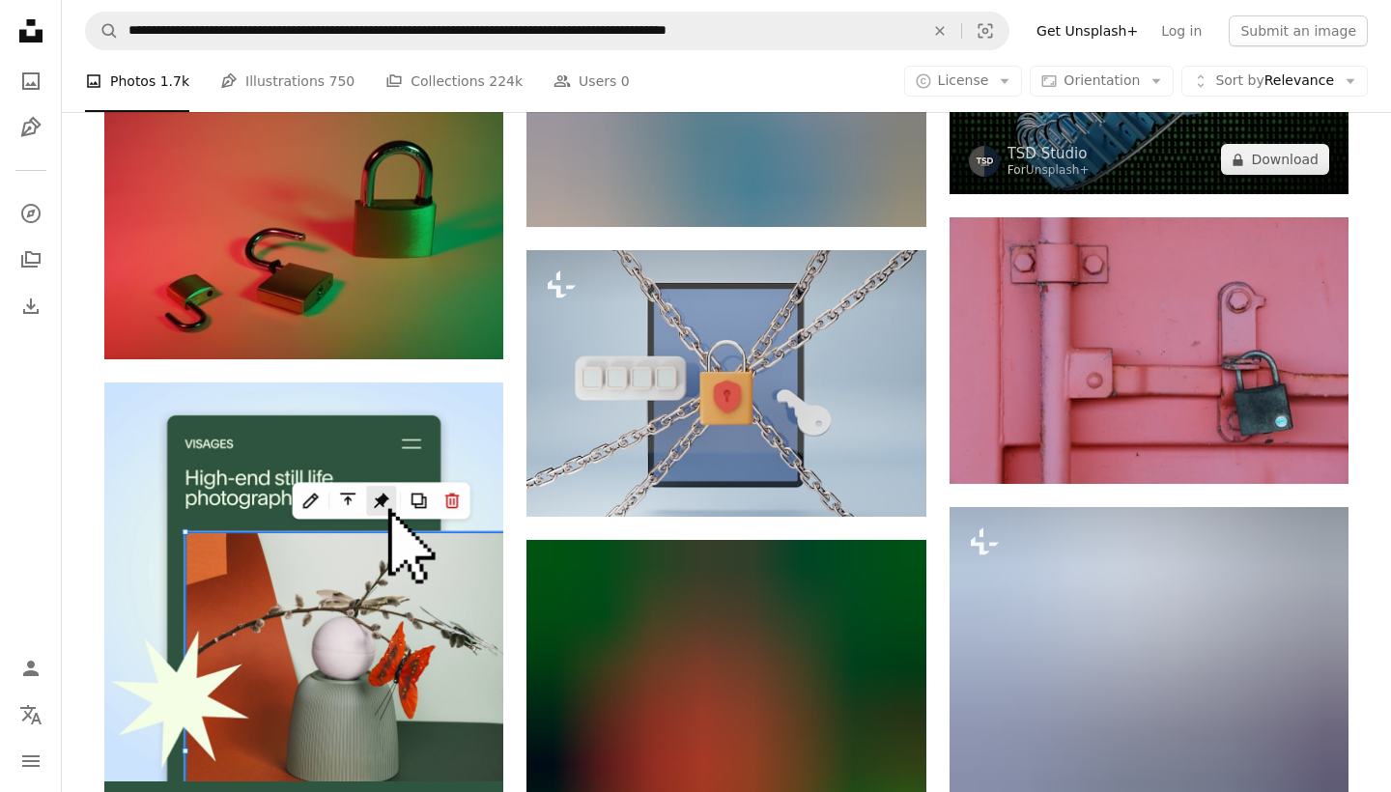
scroll to position [3785, 0]
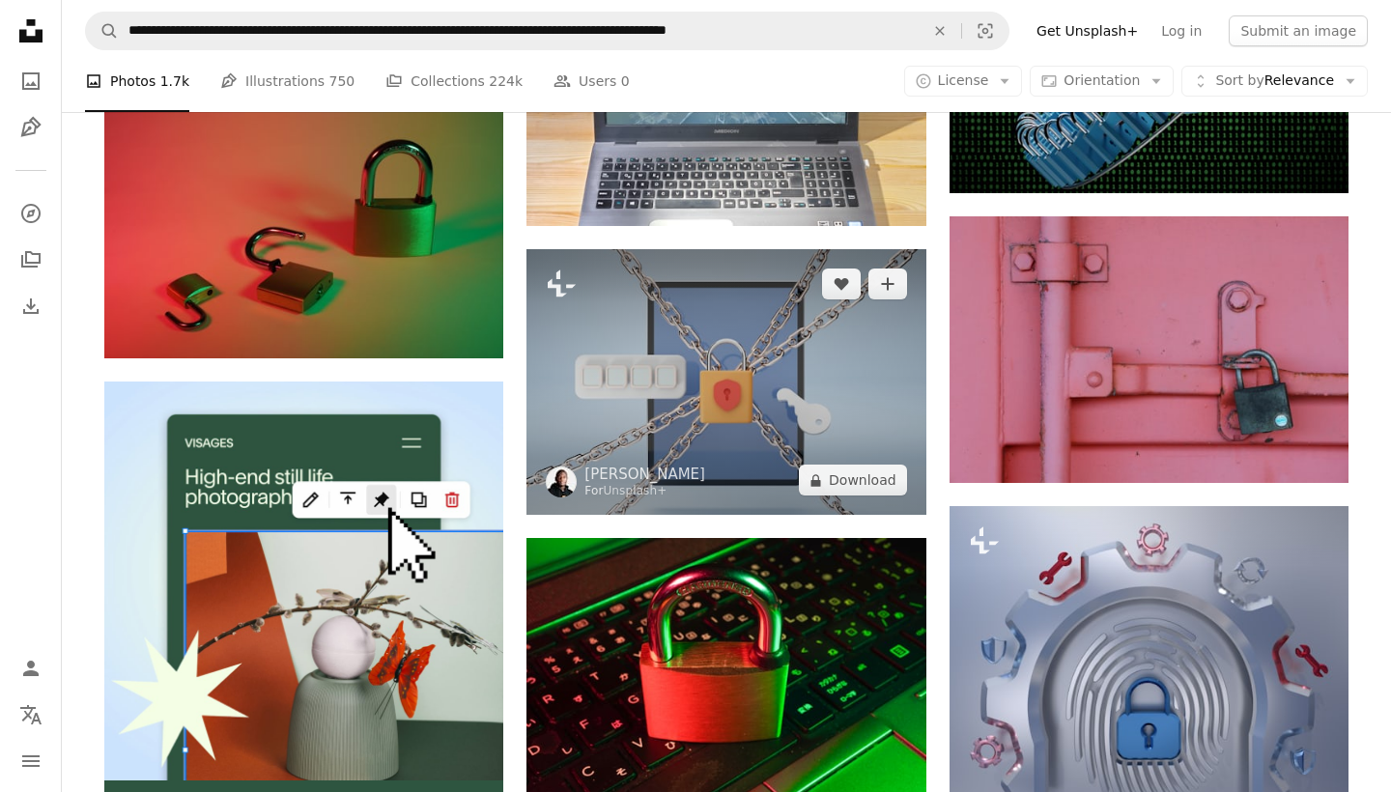
click at [686, 316] on img at bounding box center [725, 382] width 399 height 266
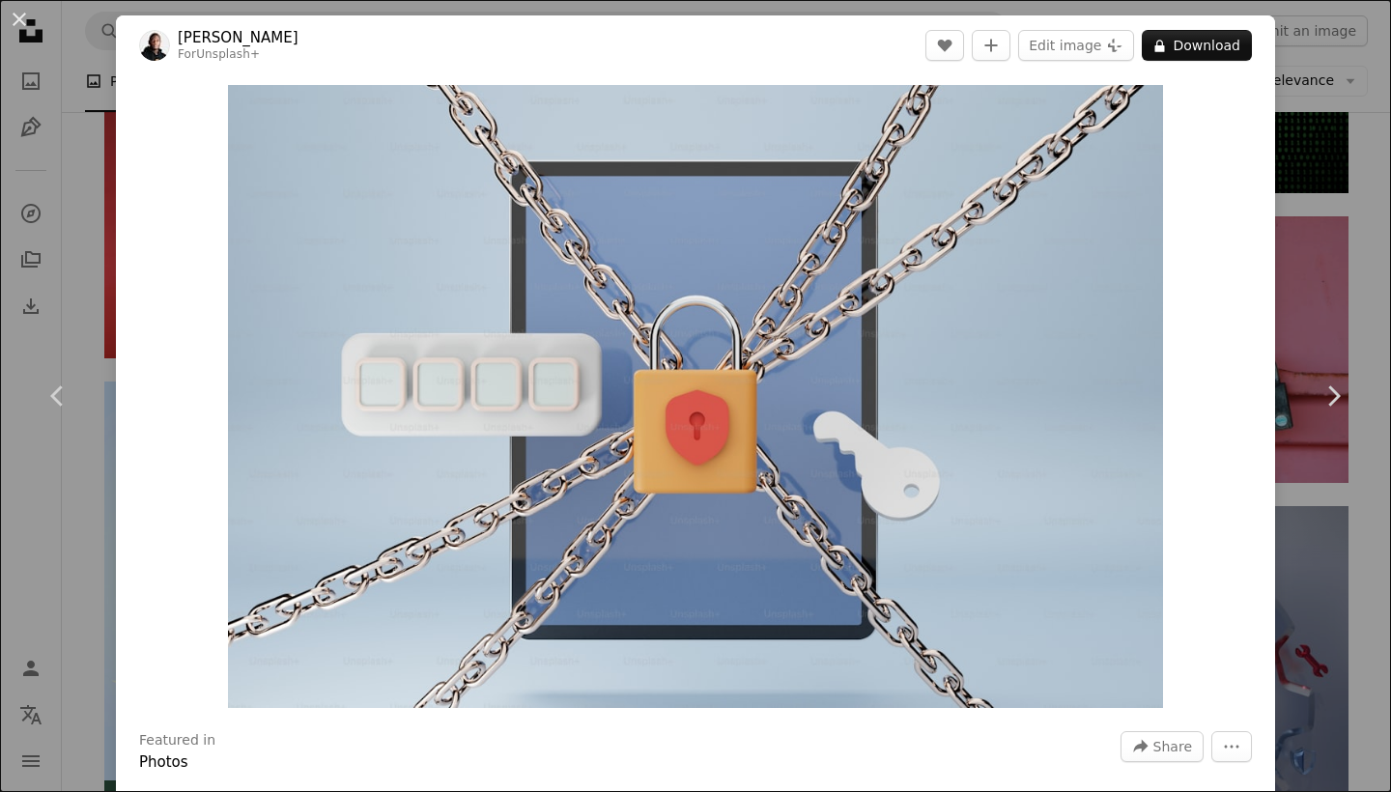
click at [1353, 160] on div "An X shape Chevron left Chevron right [PERSON_NAME] For Unsplash+ A heart A plu…" at bounding box center [695, 396] width 1391 height 792
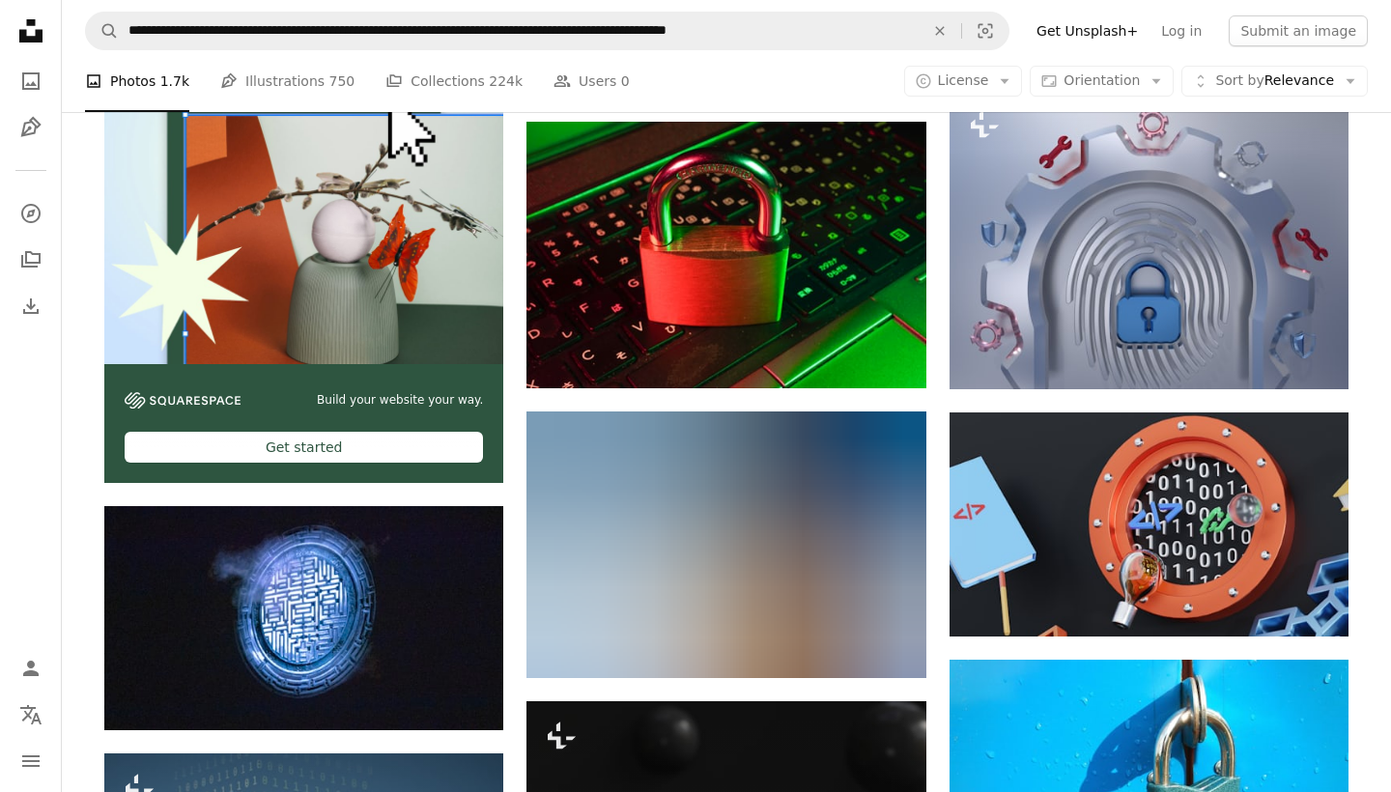
scroll to position [4214, 0]
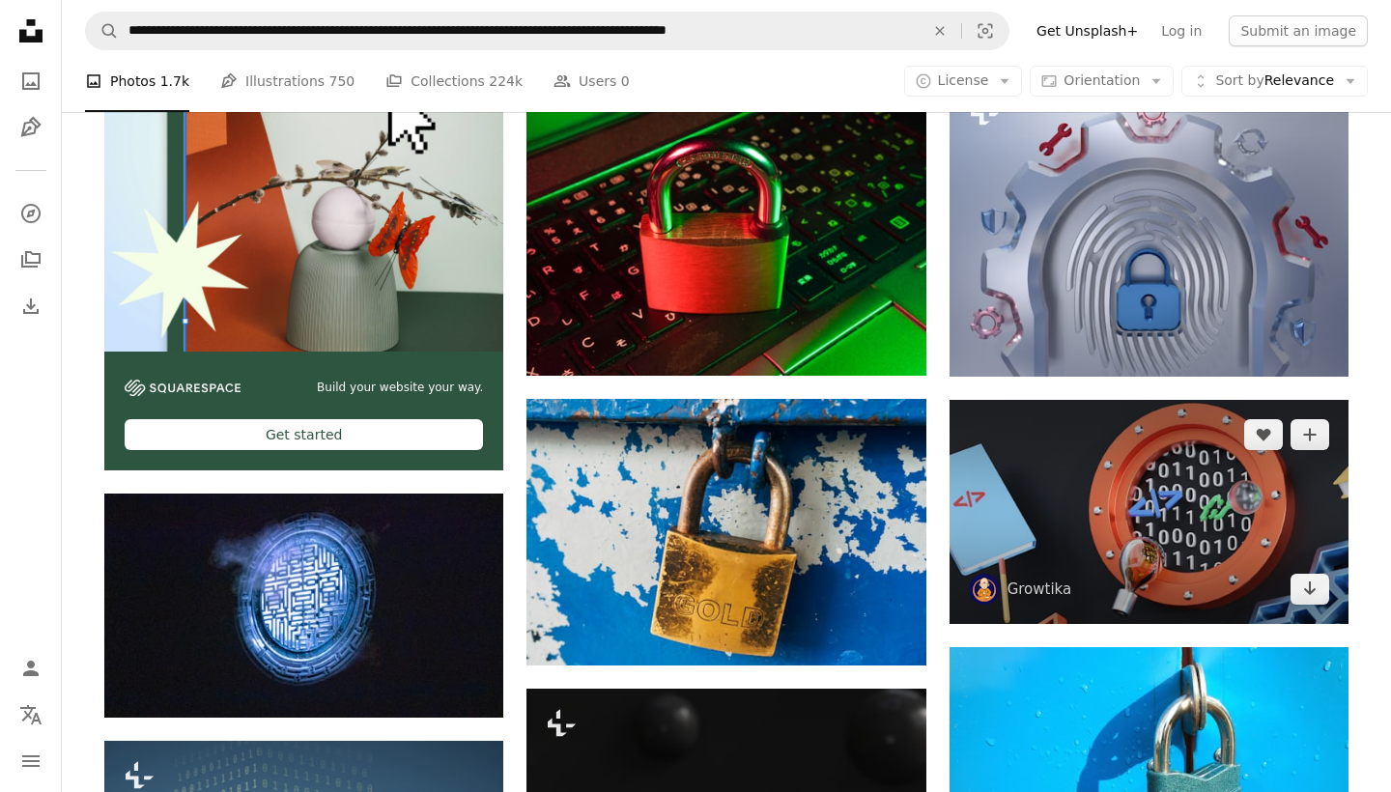
click at [1234, 428] on img at bounding box center [1148, 512] width 399 height 224
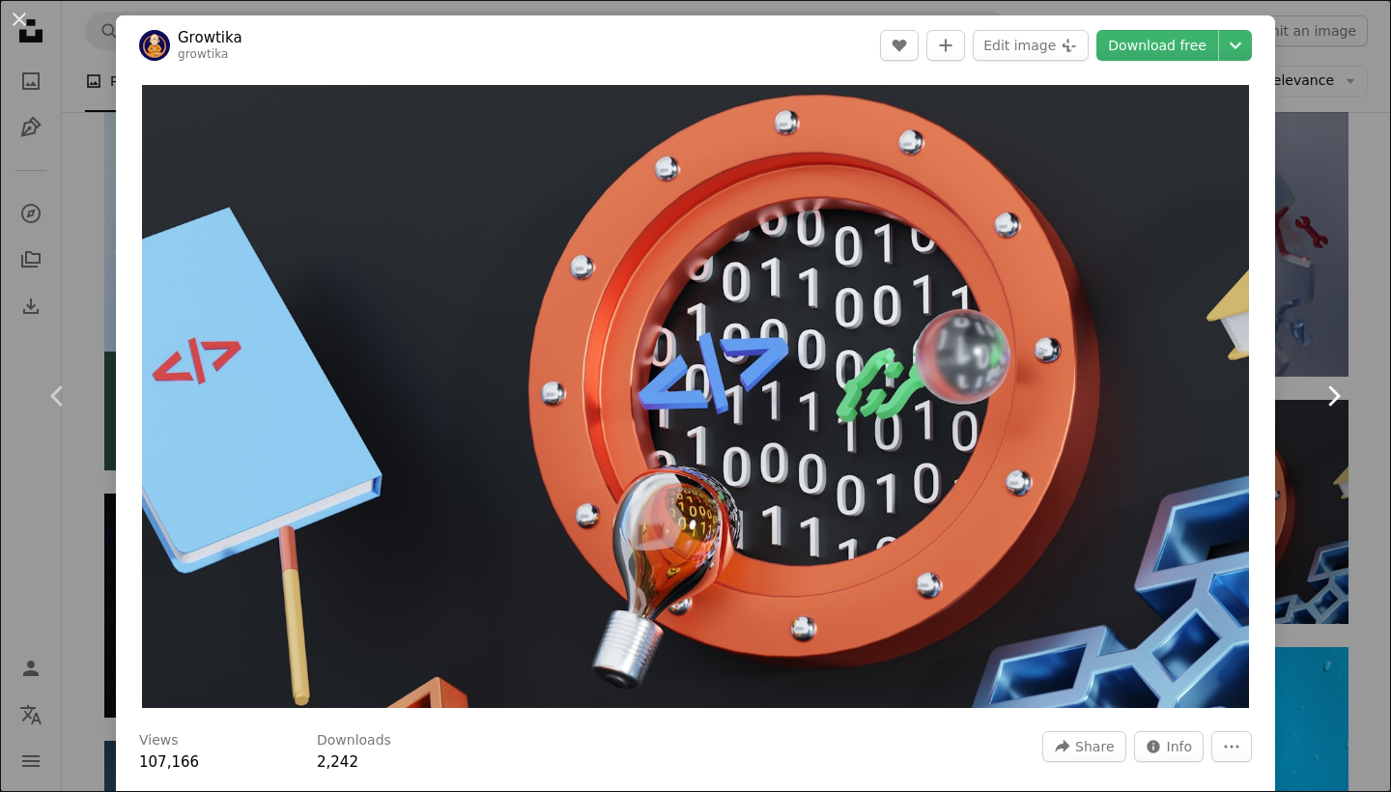
click at [1386, 309] on link "Chevron right" at bounding box center [1333, 395] width 116 height 185
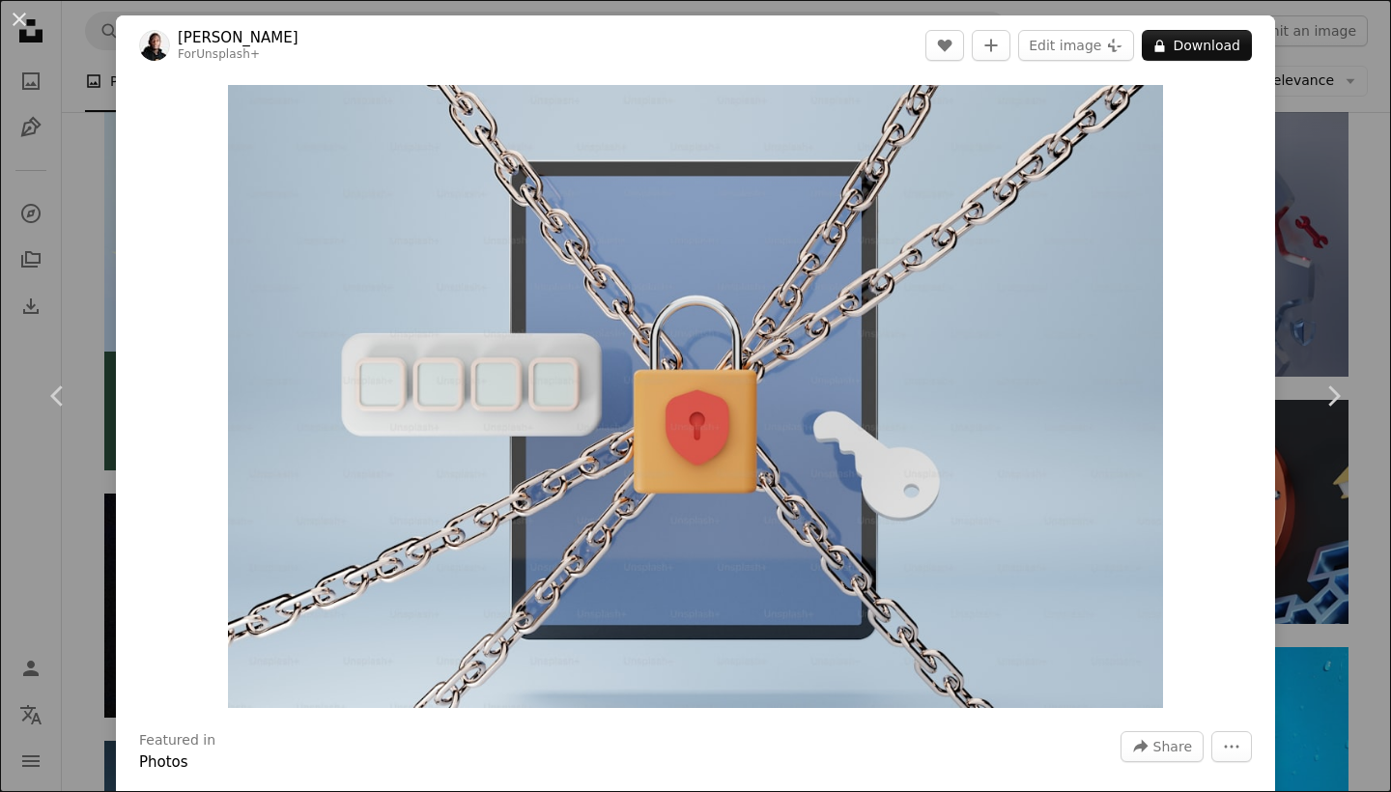
click at [1381, 150] on div "An X shape Chevron left Chevron right [PERSON_NAME] For Unsplash+ A heart A plu…" at bounding box center [695, 396] width 1391 height 792
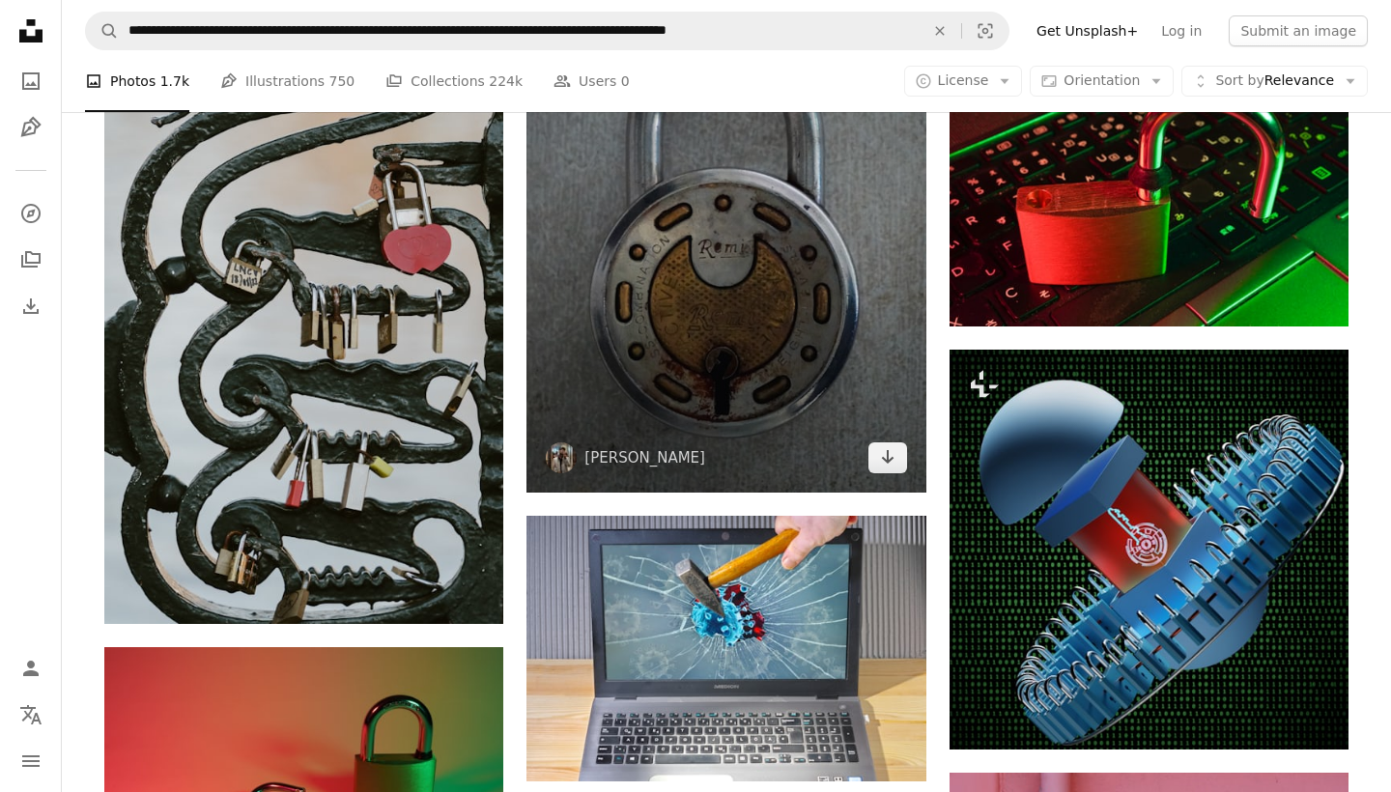
scroll to position [3189, 0]
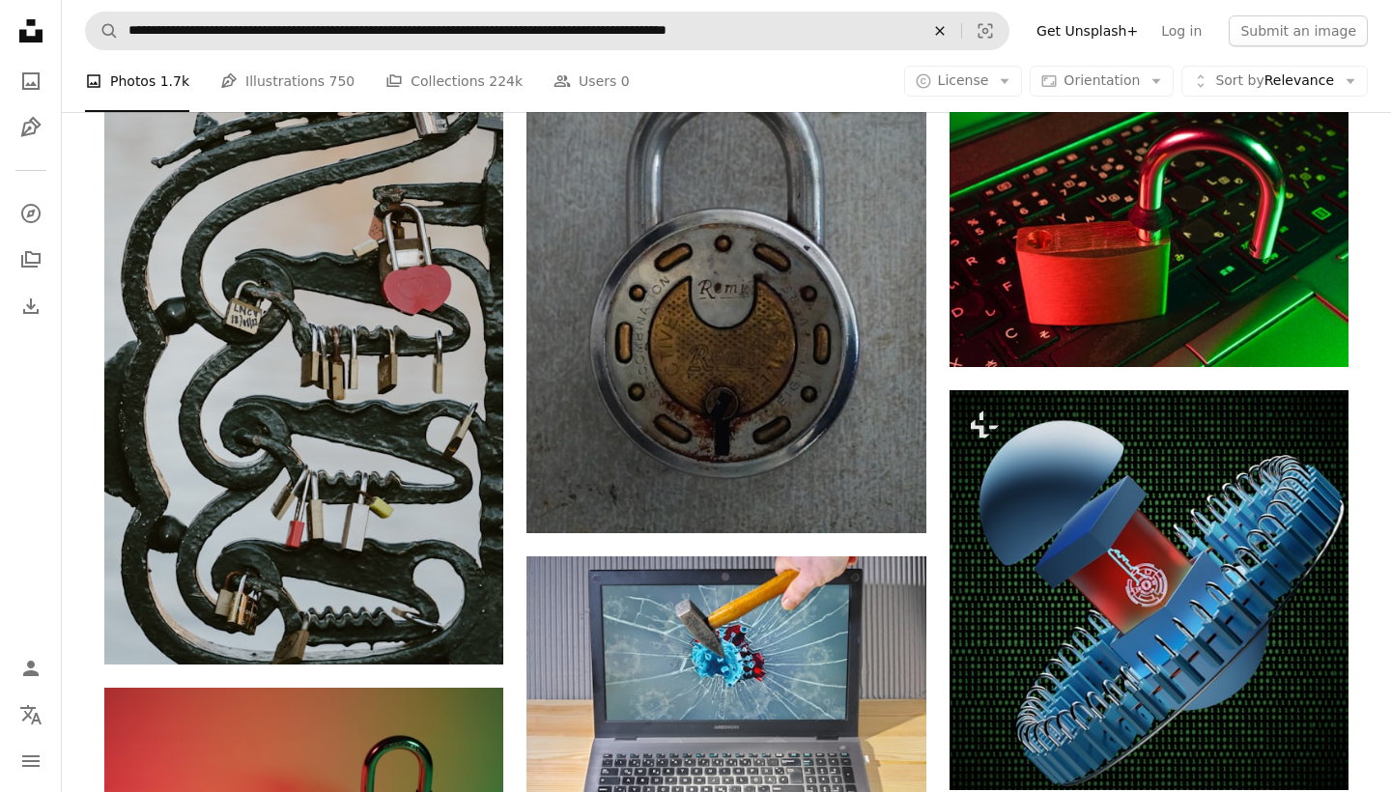
click at [958, 33] on icon "An X shape" at bounding box center [940, 30] width 42 height 15
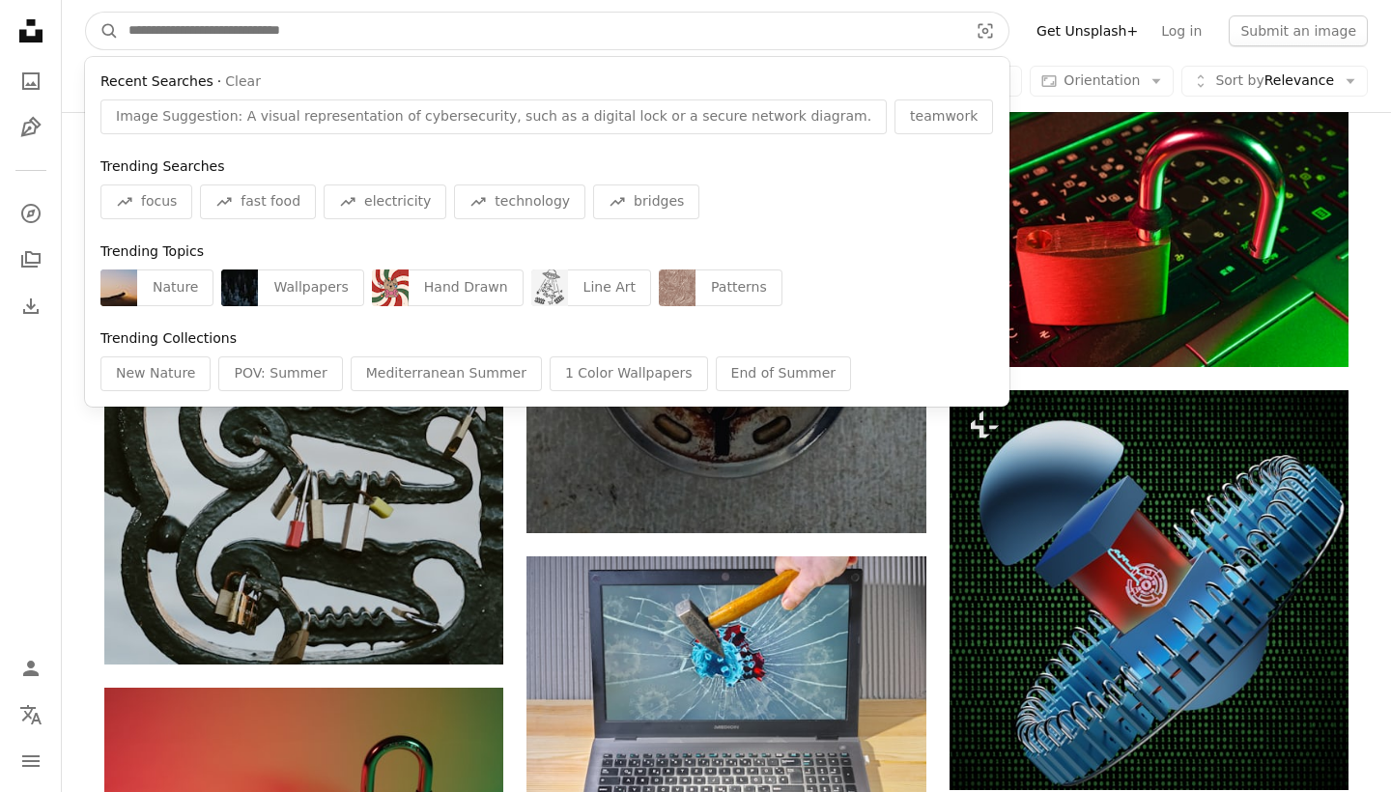
type input "*"
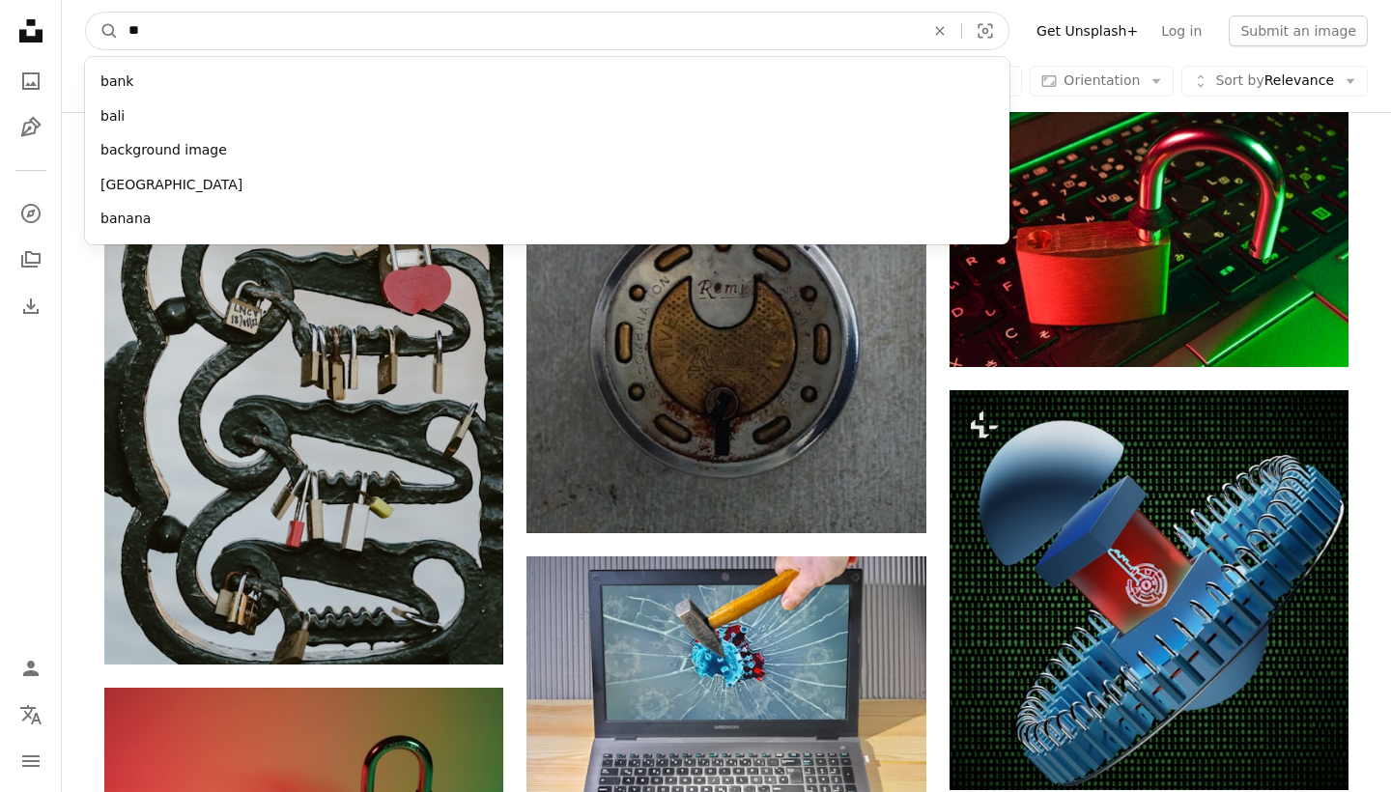
type input "*"
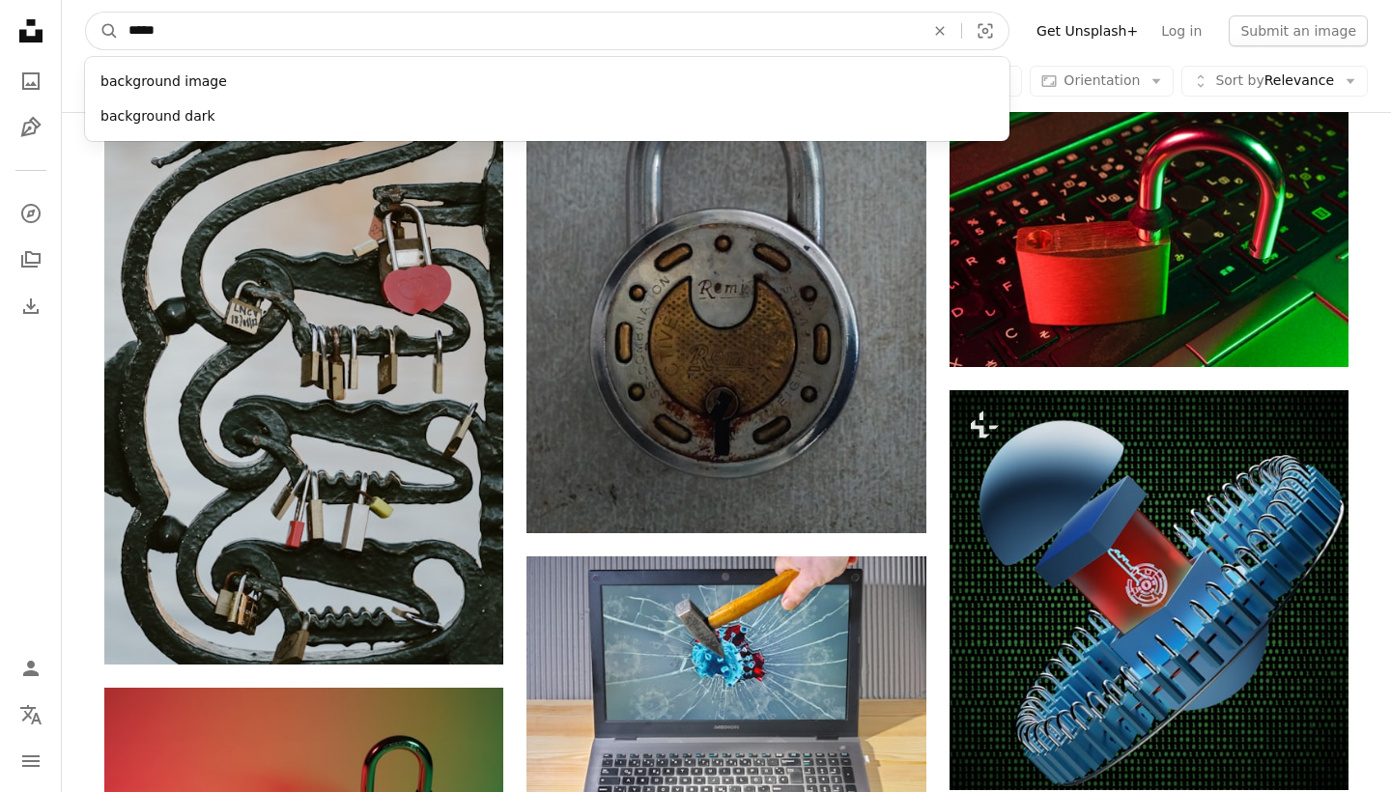
type input "******"
click at [102, 31] on button "A magnifying glass" at bounding box center [102, 31] width 33 height 37
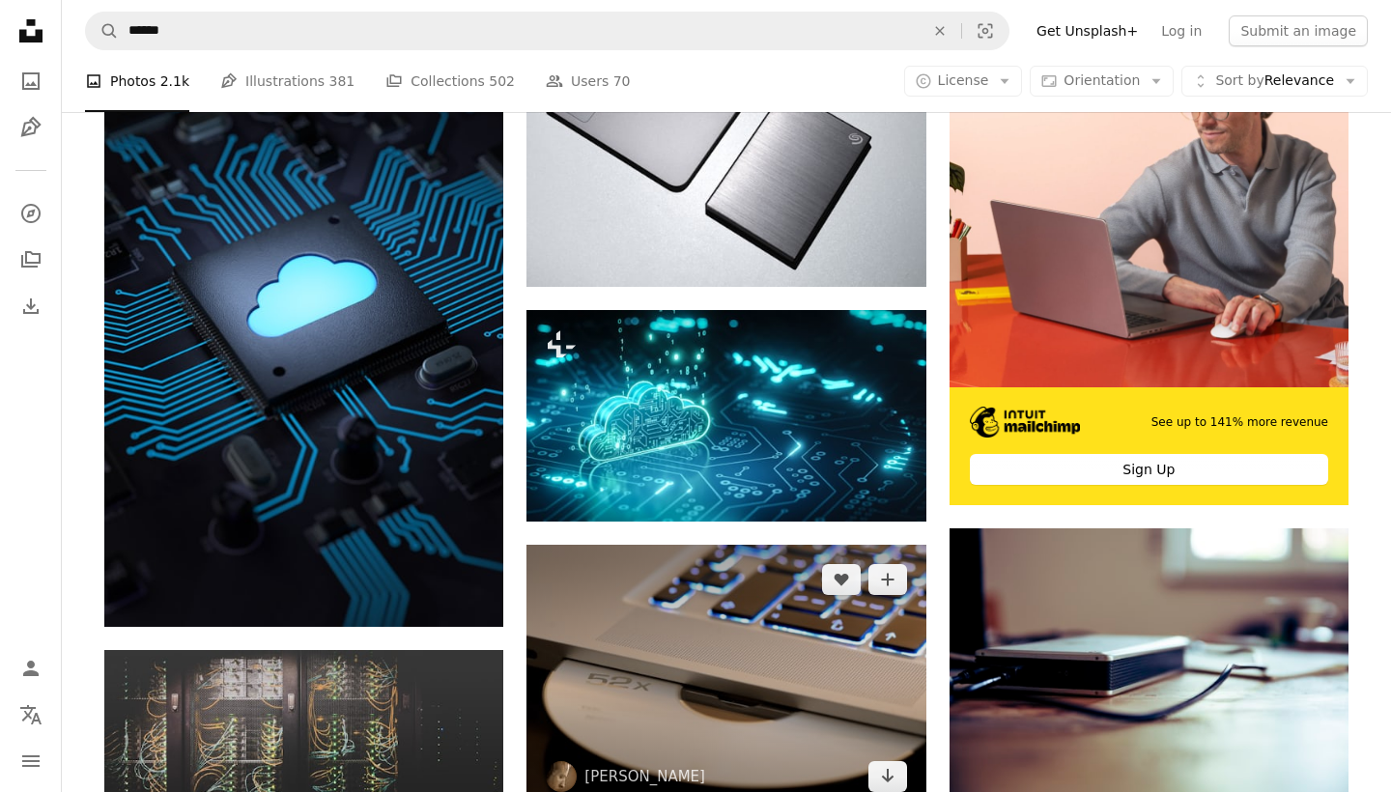
scroll to position [499, 0]
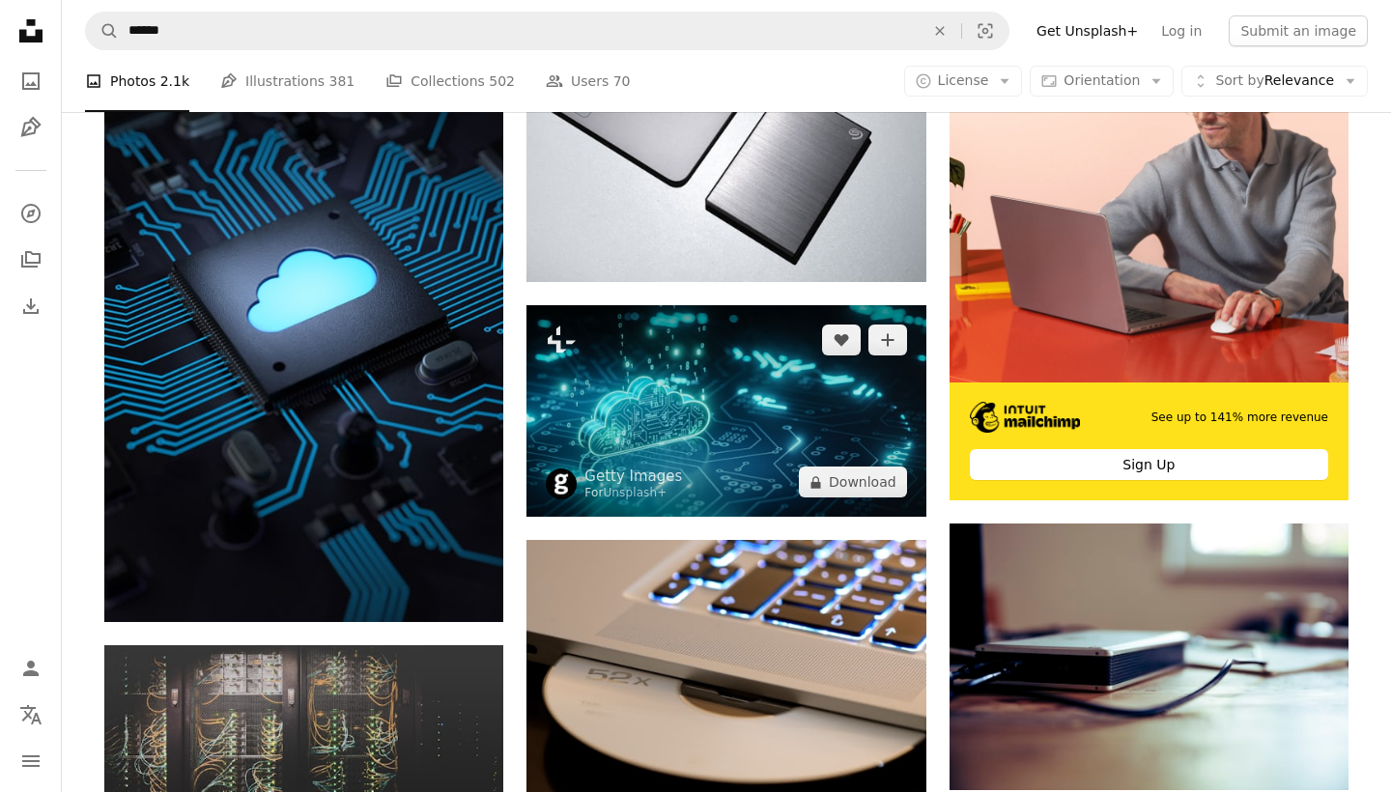
click at [765, 460] on img at bounding box center [725, 411] width 399 height 212
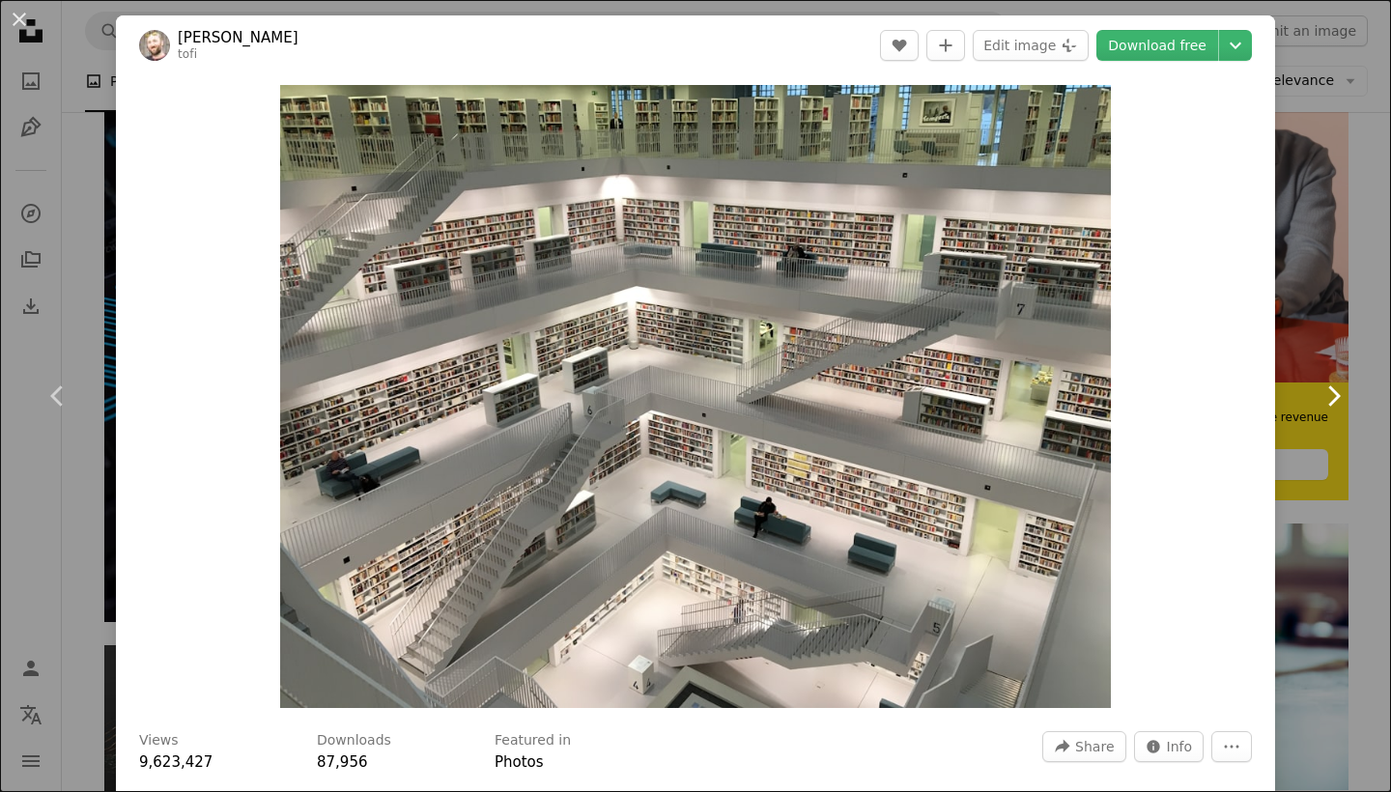
click at [1390, 353] on link "Chevron right" at bounding box center [1333, 395] width 116 height 185
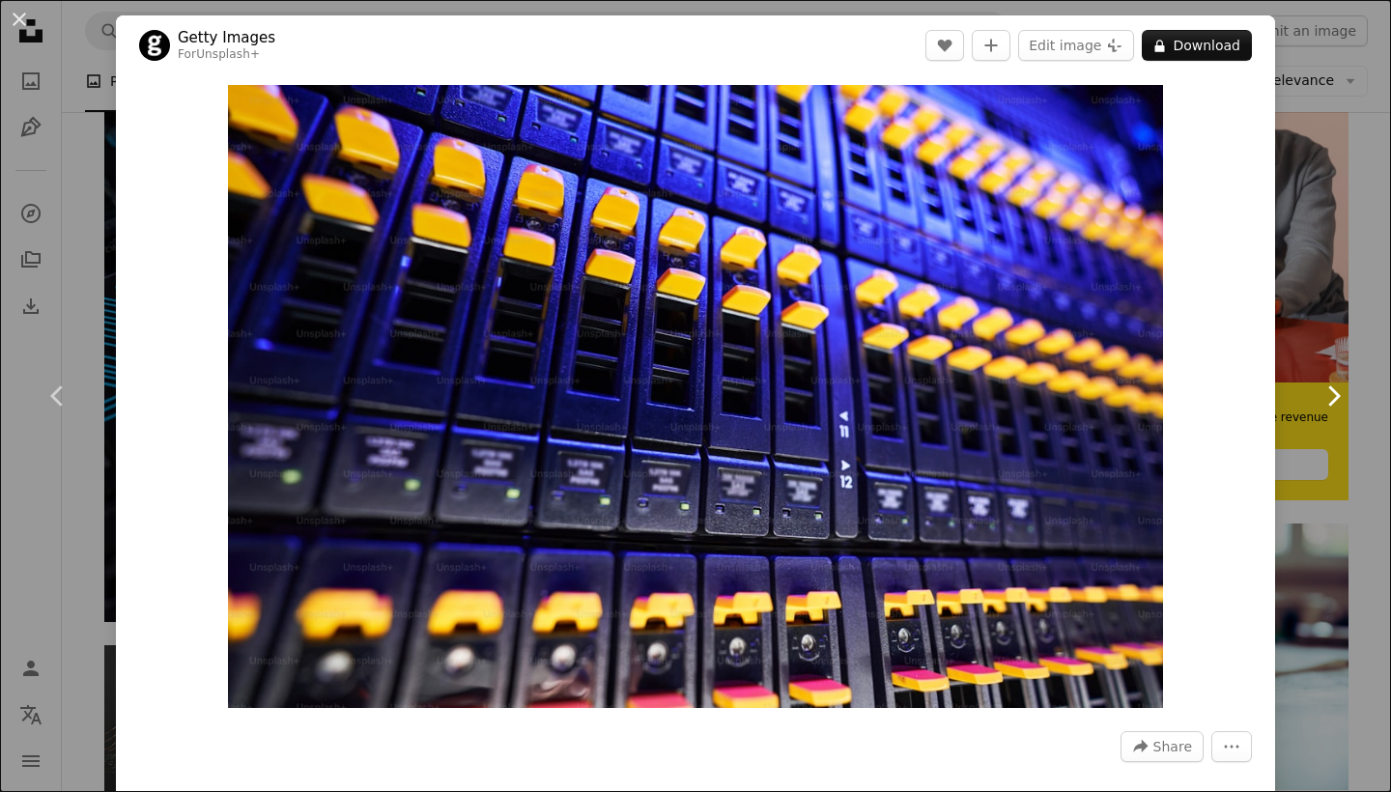
click at [1341, 389] on icon "Chevron right" at bounding box center [1332, 396] width 31 height 31
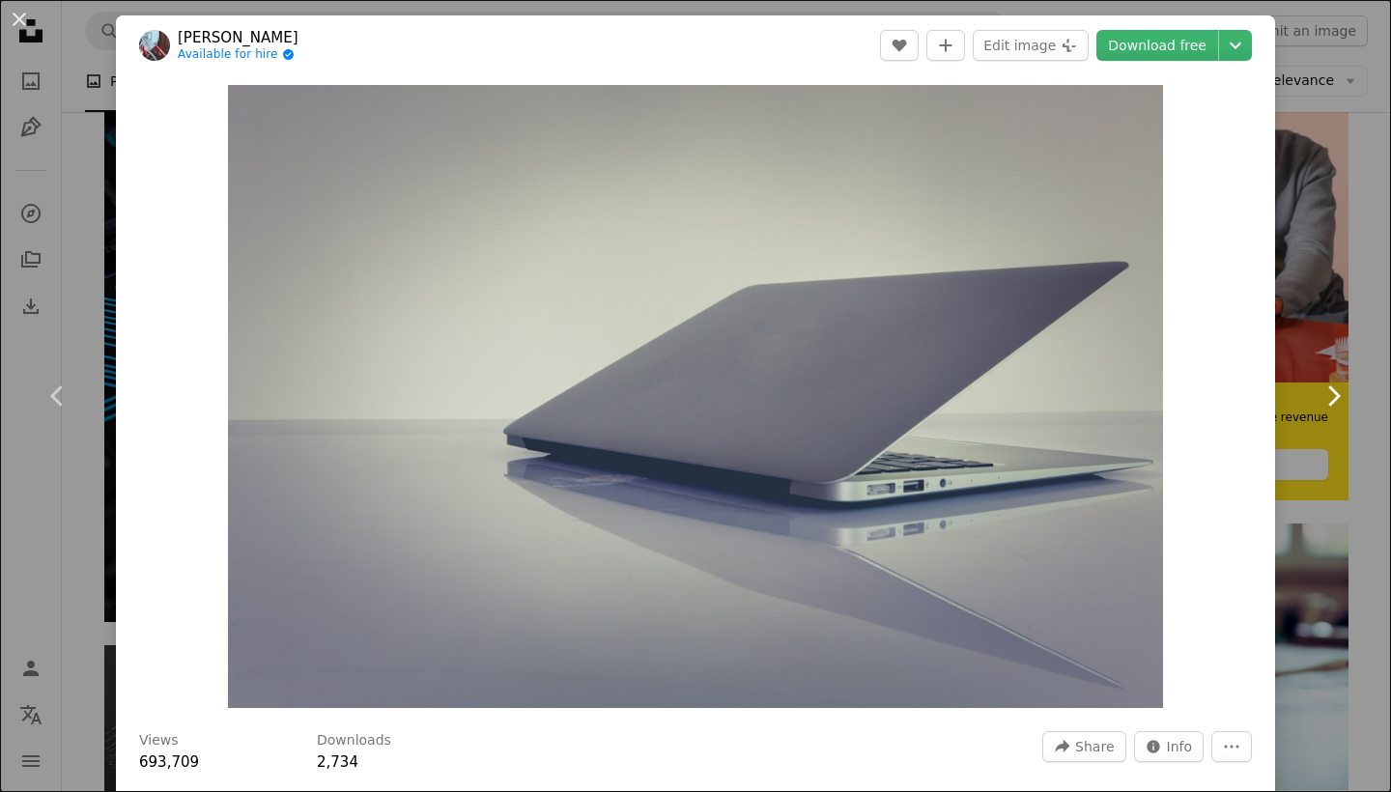
click at [1341, 389] on icon "Chevron right" at bounding box center [1332, 396] width 31 height 31
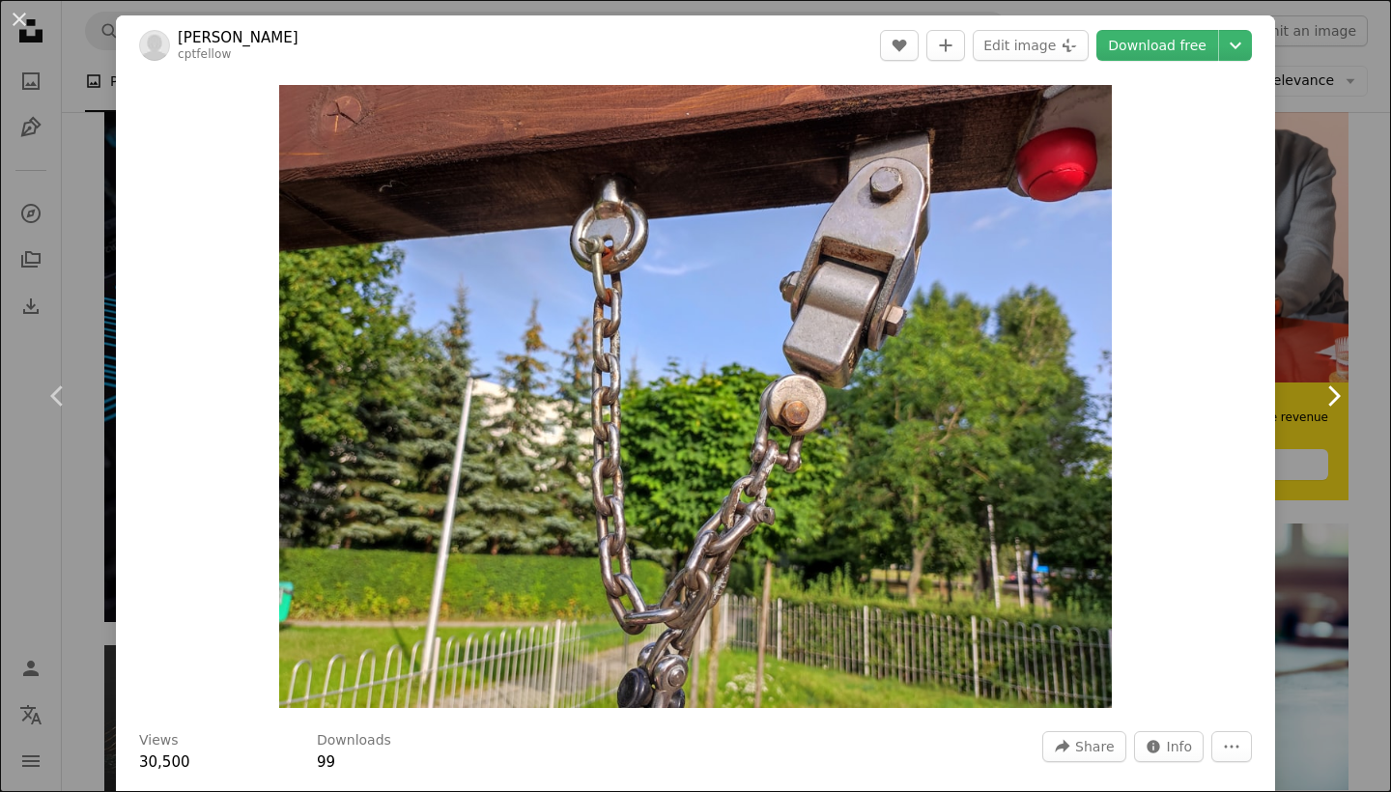
click at [1341, 389] on icon "Chevron right" at bounding box center [1332, 396] width 31 height 31
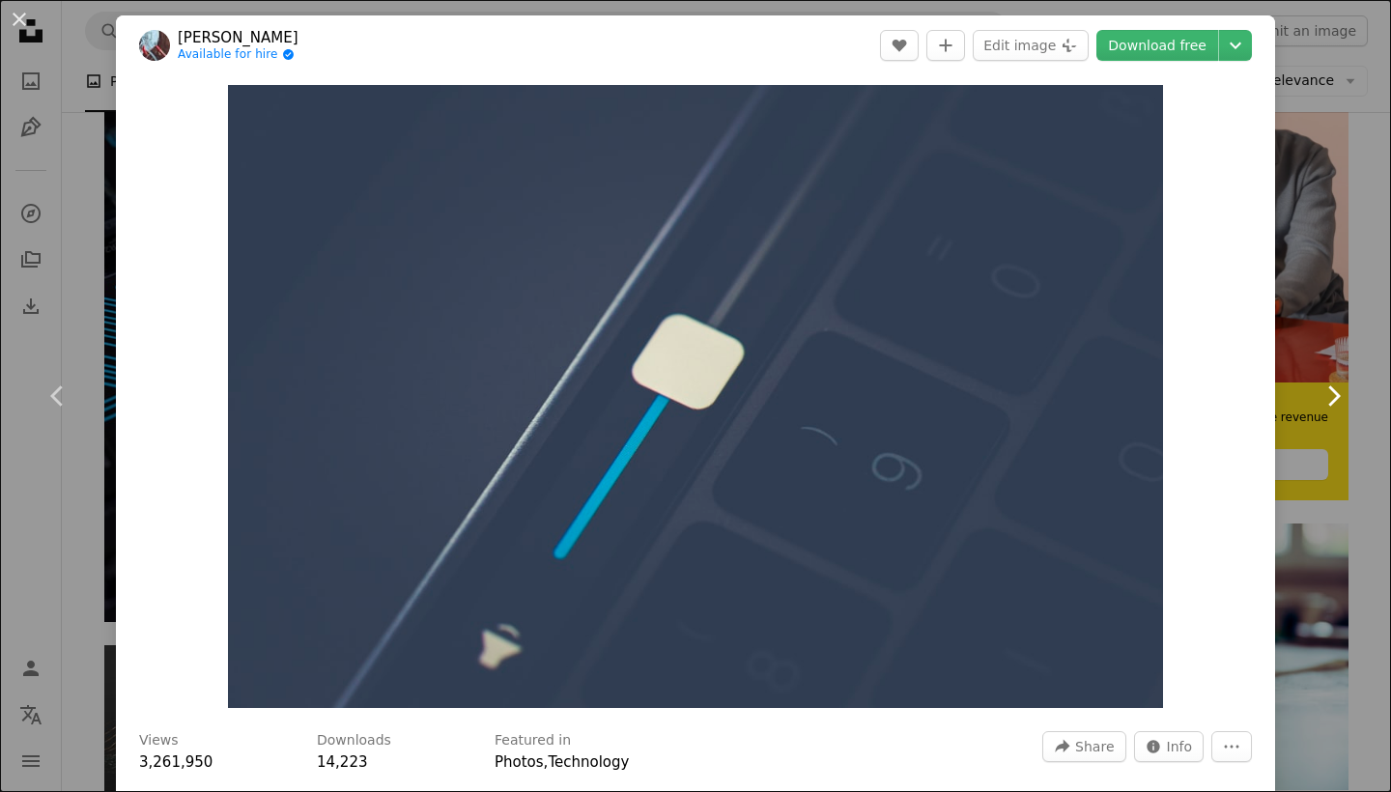
click at [1384, 320] on link "Chevron right" at bounding box center [1333, 395] width 116 height 185
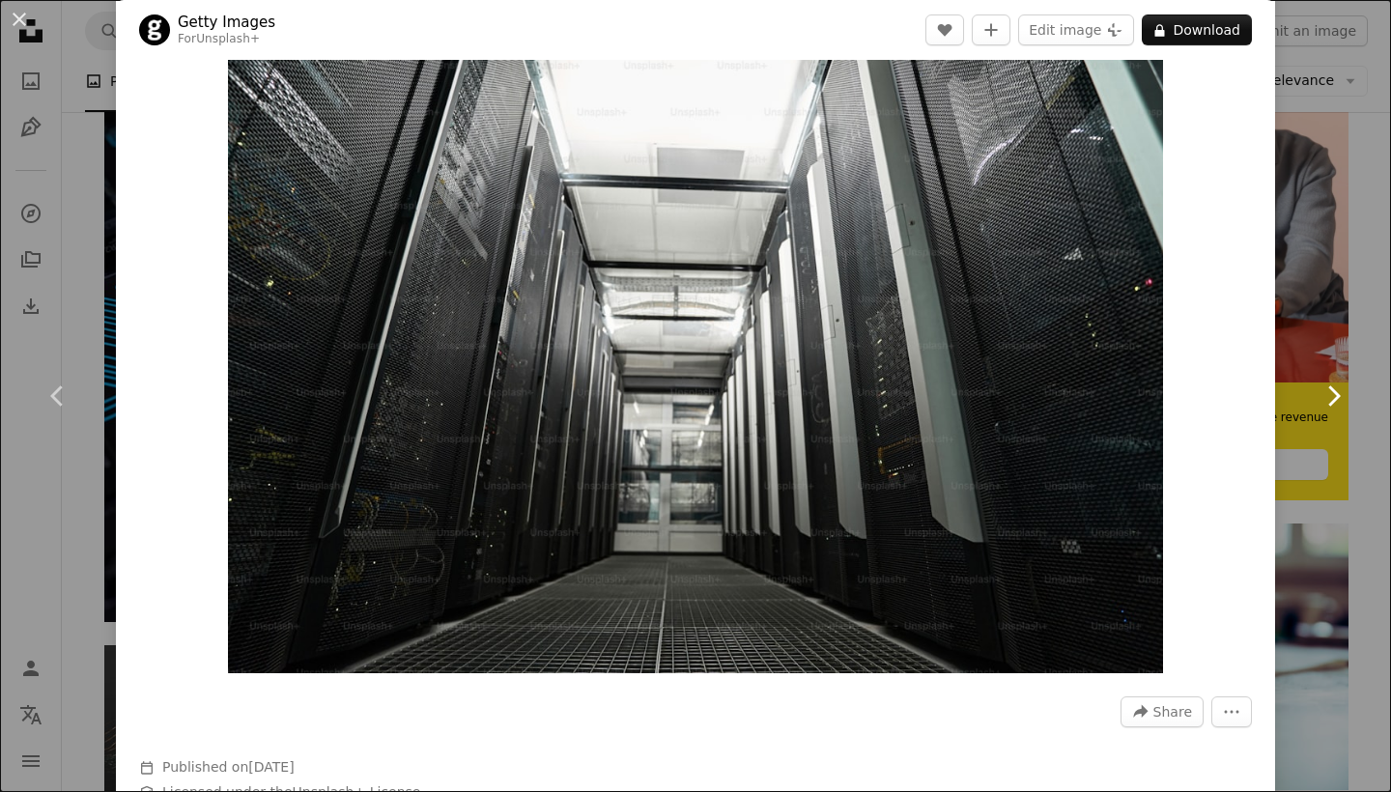
scroll to position [36, 0]
click at [1344, 163] on div "An X shape Chevron left Chevron right Getty Images For Unsplash+ A heart A plus…" at bounding box center [695, 396] width 1391 height 792
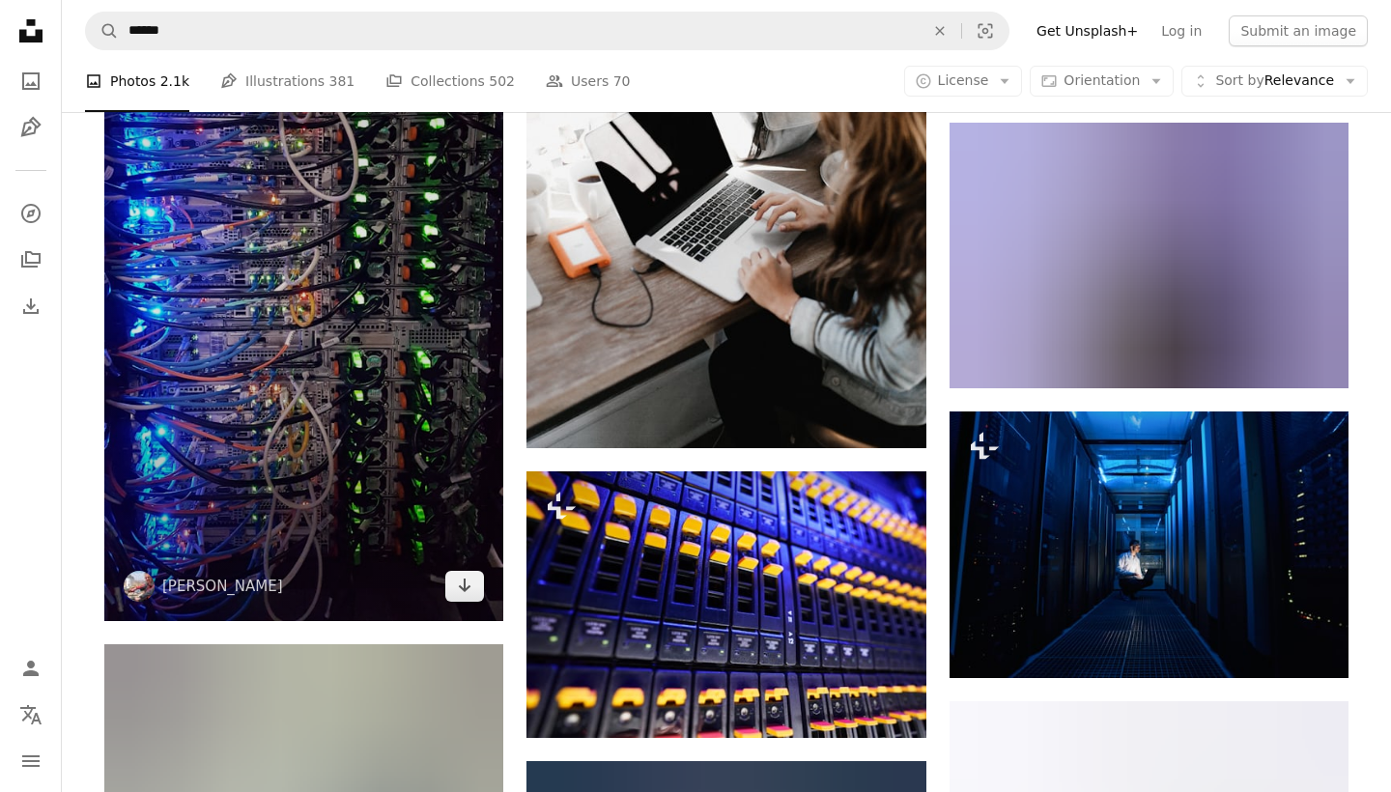
scroll to position [1549, 0]
